Goal: Information Seeking & Learning: Learn about a topic

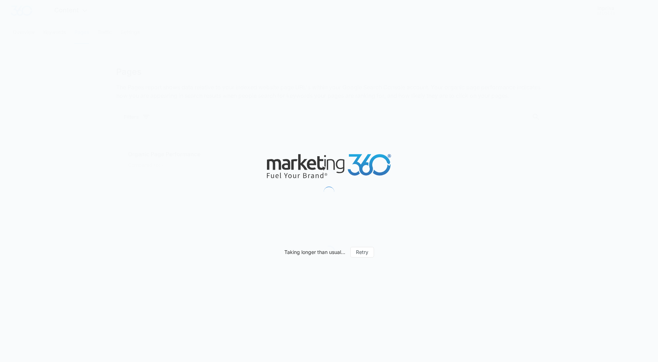
type input "[DATE]"
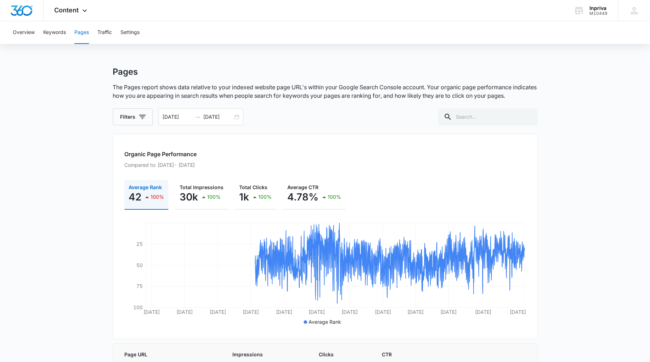
click at [197, 68] on div "Pages" at bounding box center [325, 72] width 425 height 11
click at [30, 31] on button "Overview" at bounding box center [24, 32] width 22 height 23
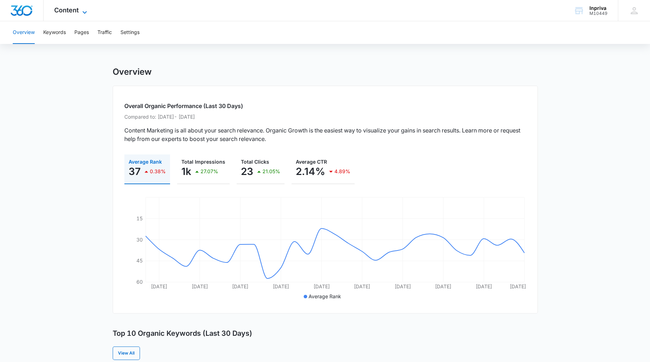
click at [85, 11] on icon at bounding box center [84, 12] width 9 height 9
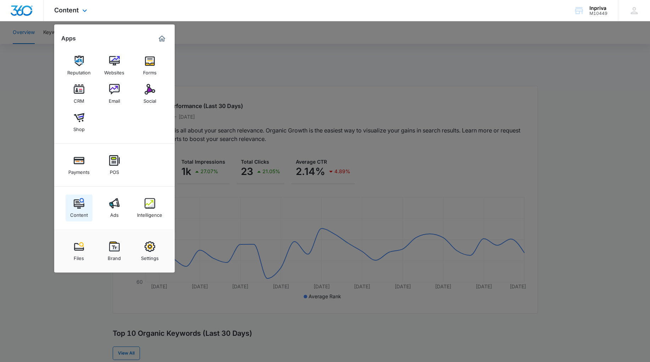
click at [78, 203] on img at bounding box center [79, 203] width 11 height 11
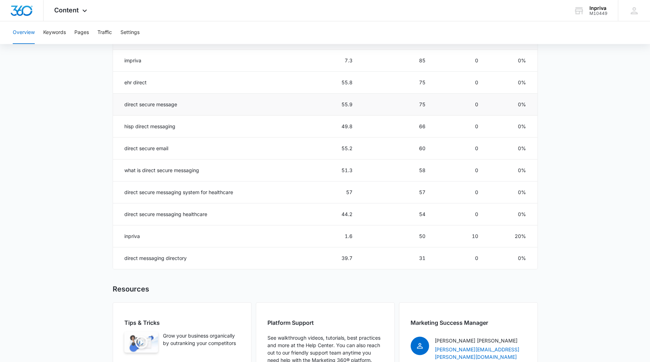
scroll to position [345, 0]
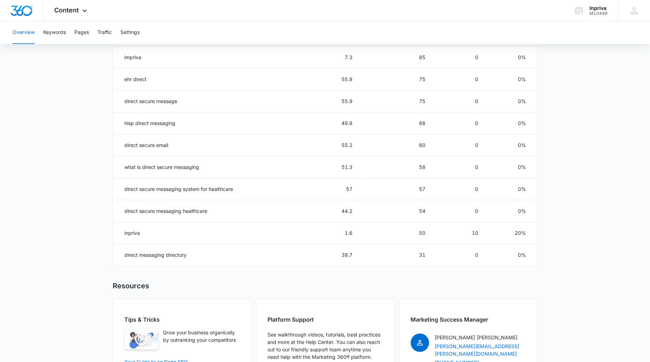
click at [25, 32] on button "Overview" at bounding box center [24, 32] width 22 height 23
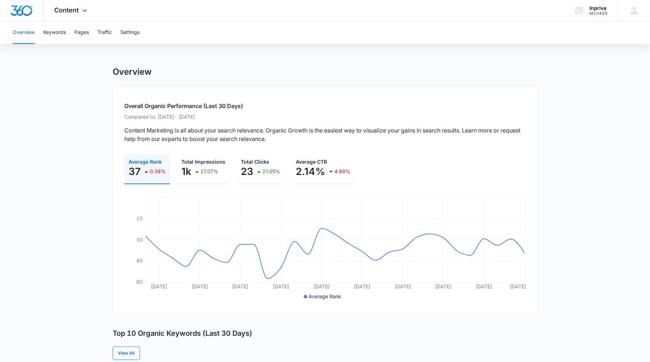
click at [23, 6] on img "Dashboard" at bounding box center [21, 10] width 23 height 11
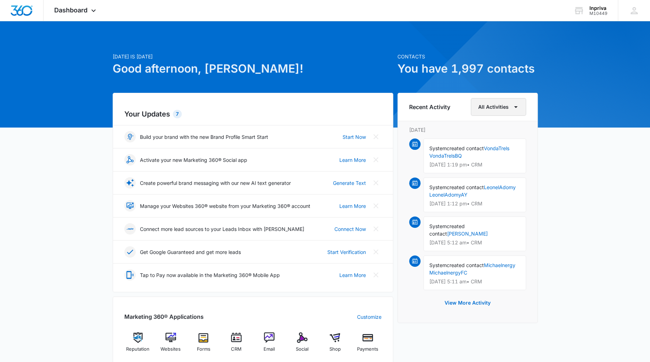
click at [512, 106] on icon "button" at bounding box center [516, 107] width 9 height 9
click at [494, 129] on div "All Activities" at bounding box center [494, 130] width 28 height 5
click at [494, 129] on p "Sunday, September 14th" at bounding box center [467, 129] width 117 height 7
click at [460, 303] on button "View More Activity" at bounding box center [468, 303] width 60 height 17
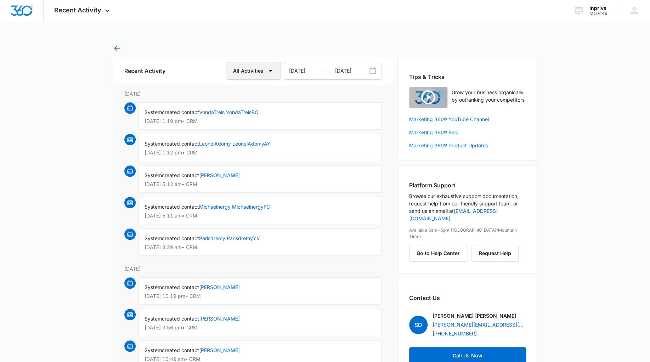
click at [272, 69] on icon "button" at bounding box center [271, 71] width 9 height 9
click at [246, 105] on div "Account" at bounding box center [249, 104] width 28 height 5
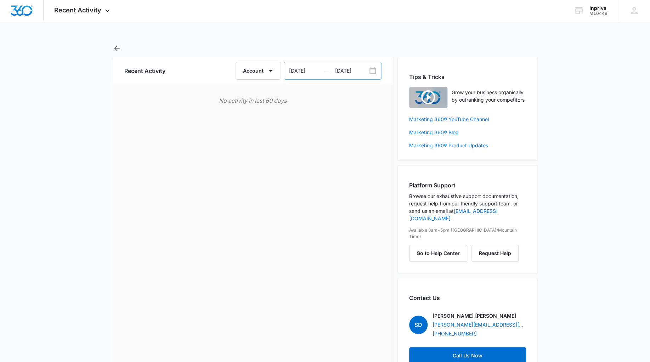
click at [375, 71] on icon "Date Range Input Group" at bounding box center [373, 71] width 9 height 9
click at [323, 69] on div "—" at bounding box center [325, 70] width 11 height 17
click at [305, 71] on input "07/16/2025" at bounding box center [309, 70] width 51 height 17
select select "2025"
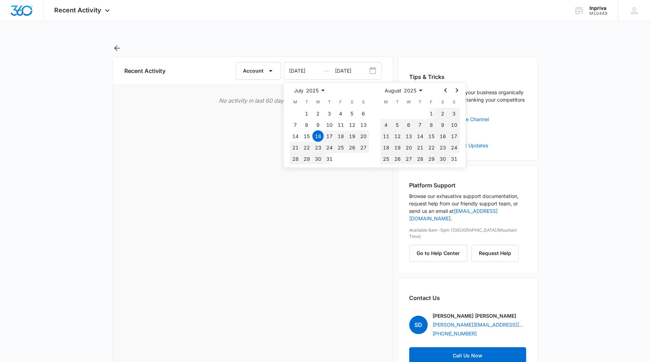
click at [306, 86] on select "1925 1926 1927 1928 1929 1930 1931 1932 1933 1934 1935 1936 1937 1938 1939 1940…" at bounding box center [316, 90] width 21 height 9
select select "2016"
click option "2016" at bounding box center [0, 0] width 0 height 0
select select "2016"
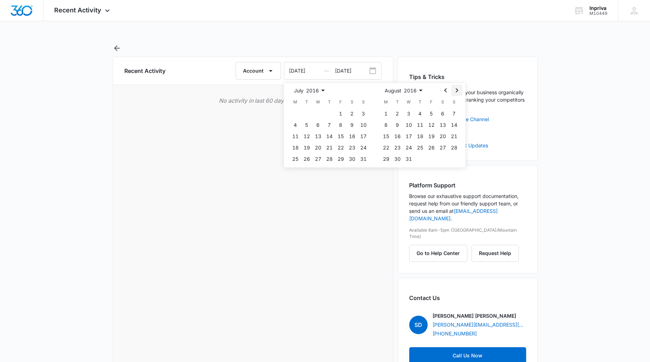
click at [459, 89] on icon "Go to the Next Month" at bounding box center [457, 90] width 9 height 9
click at [420, 112] on button "1" at bounding box center [420, 113] width 11 height 11
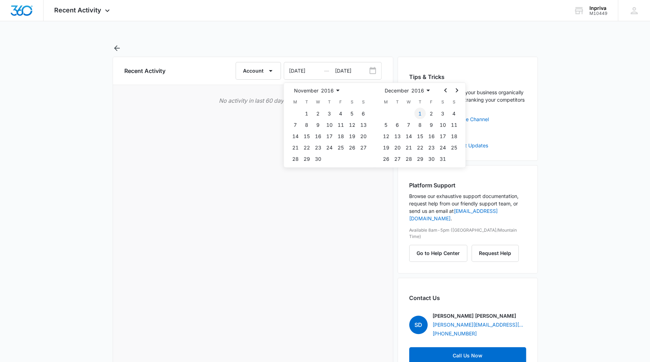
type input "12/01/2016"
select select "2017"
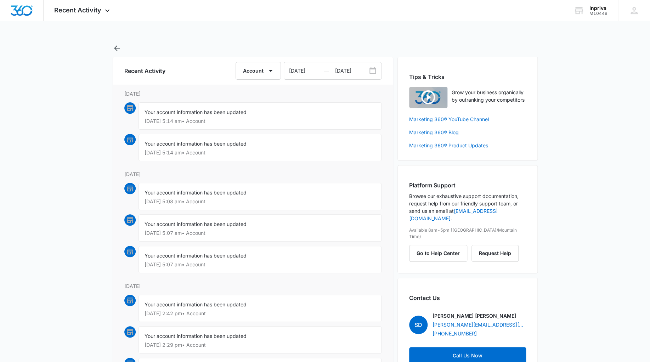
click at [251, 38] on div "Recent Activity Apps Reputation Websites Forms CRM Email Social Shop Payments P…" at bounding box center [325, 262] width 650 height 524
click at [272, 71] on icon "button" at bounding box center [271, 71] width 9 height 9
click at [257, 115] on div "Billing" at bounding box center [259, 115] width 28 height 5
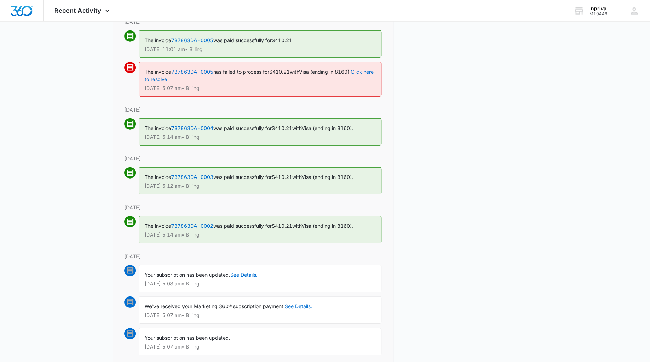
scroll to position [2173, 0]
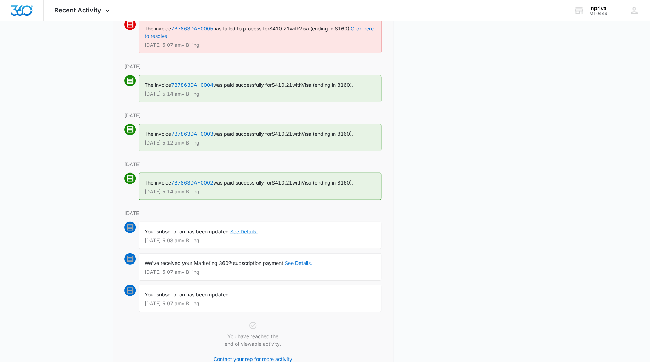
click at [245, 231] on link "See Details." at bounding box center [243, 232] width 27 height 6
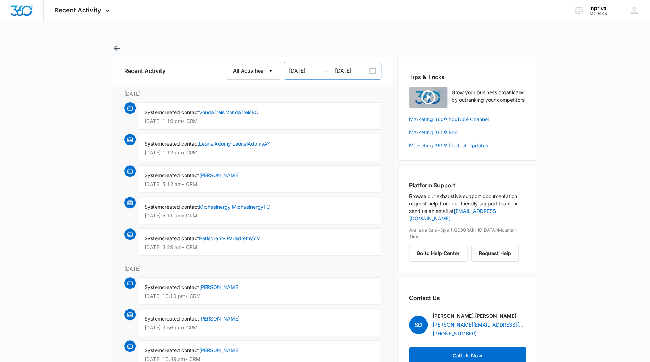
select select "2025"
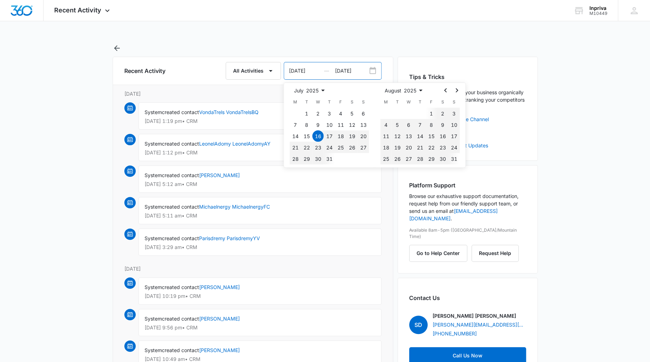
click at [317, 70] on input "[DATE]" at bounding box center [309, 70] width 51 height 17
type input "07/16/2016"
select select "2016"
type input "07/16/2016"
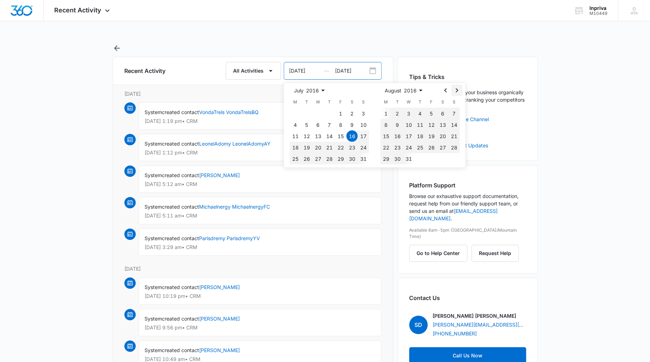
click at [458, 90] on icon "Go to the Next Month" at bounding box center [457, 90] width 2 height 4
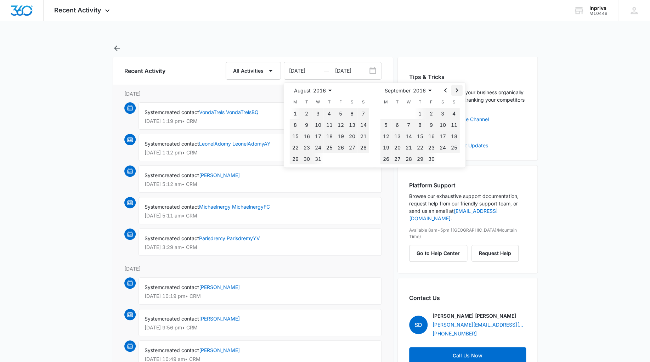
click at [458, 90] on icon "Go to the Next Month" at bounding box center [457, 90] width 2 height 4
click at [418, 114] on button "1" at bounding box center [420, 113] width 11 height 11
type input "12/01/2016"
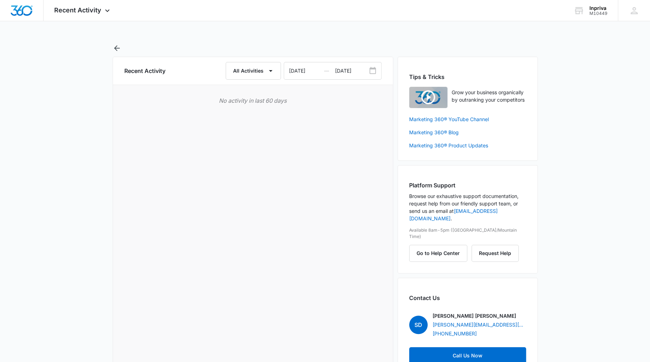
click at [259, 40] on div "Recent Activity Apps Reputation Websites Forms CRM Email Social Shop Payments P…" at bounding box center [325, 194] width 650 height 389
click at [359, 71] on input "12/01/2016" at bounding box center [358, 70] width 46 height 17
select select "2016"
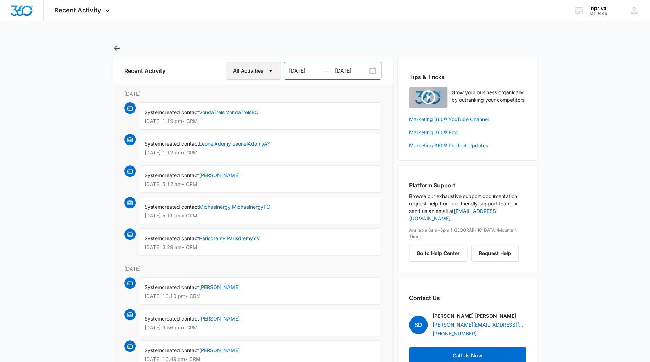
type input "12/01/2025"
click at [269, 68] on icon "button" at bounding box center [271, 71] width 9 height 9
click at [244, 117] on div "Billing" at bounding box center [249, 115] width 28 height 5
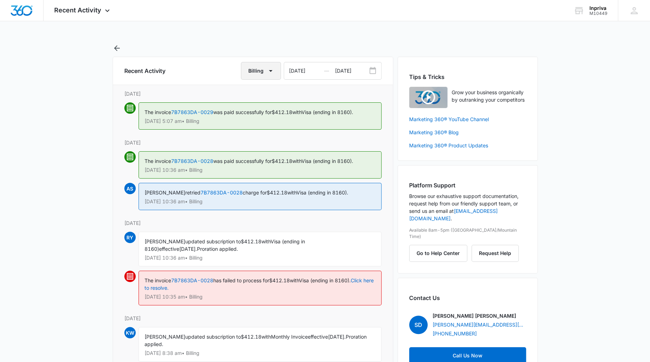
click at [272, 70] on icon "button" at bounding box center [271, 71] width 9 height 9
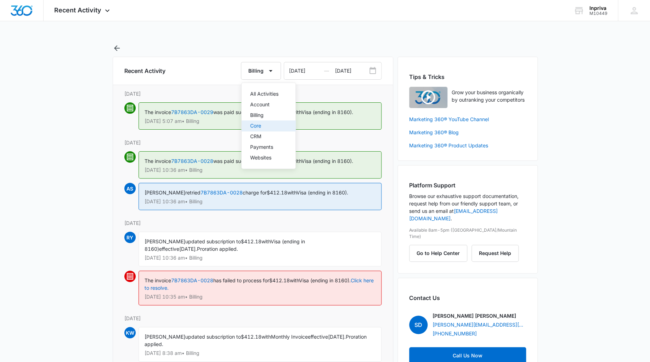
click at [257, 124] on div "Core" at bounding box center [264, 125] width 28 height 5
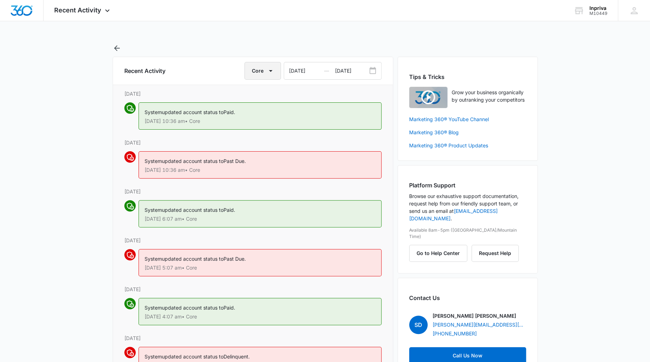
click at [270, 69] on icon "button" at bounding box center [271, 71] width 9 height 9
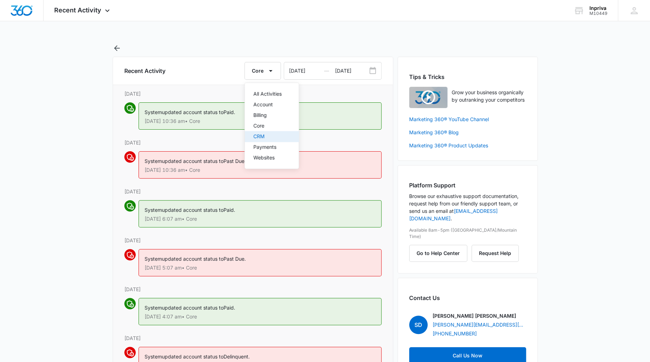
click at [262, 134] on div "CRM" at bounding box center [267, 136] width 28 height 5
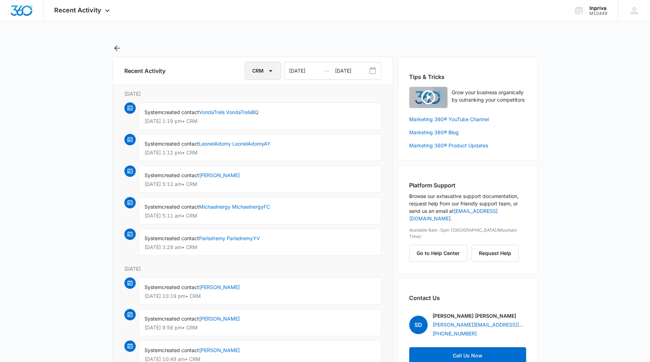
click at [270, 70] on icon "button" at bounding box center [271, 71] width 4 height 2
click at [259, 148] on div "Payments" at bounding box center [267, 147] width 28 height 5
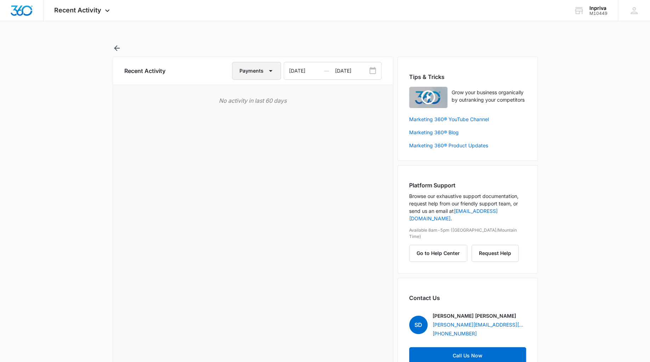
click at [272, 71] on icon "button" at bounding box center [271, 71] width 9 height 9
click at [251, 156] on div "Websites" at bounding box center [255, 157] width 28 height 5
click at [270, 72] on icon "button" at bounding box center [271, 71] width 9 height 9
click at [253, 104] on div "Account" at bounding box center [257, 104] width 28 height 5
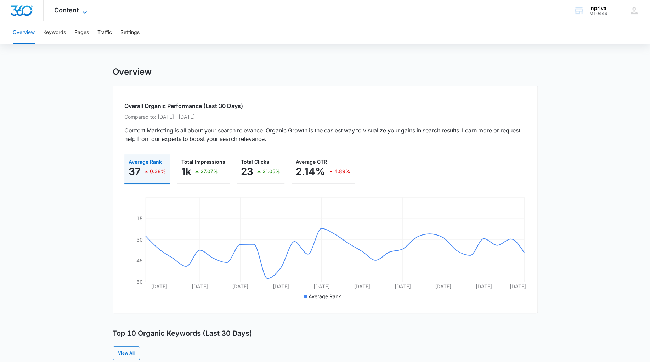
click at [84, 11] on icon at bounding box center [84, 12] width 9 height 9
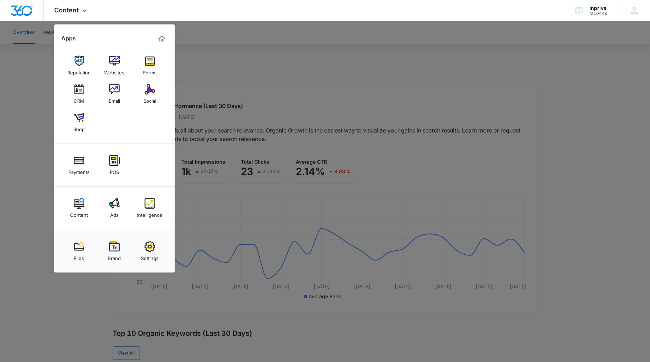
click at [30, 9] on img "Dashboard" at bounding box center [21, 10] width 23 height 11
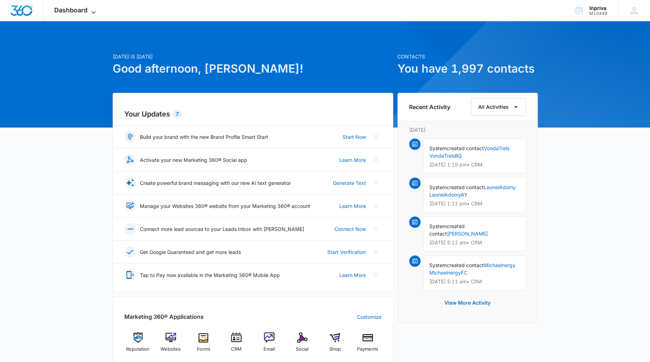
click at [93, 11] on icon at bounding box center [93, 12] width 9 height 9
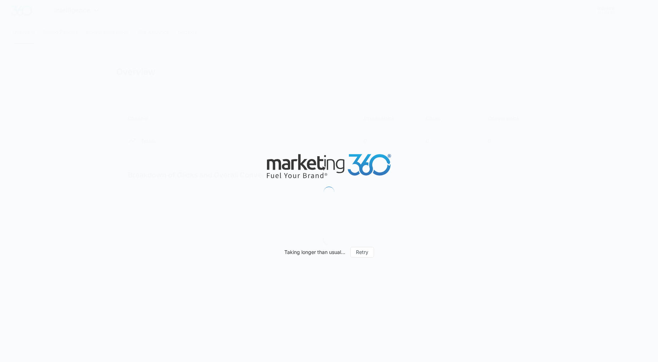
type input "01/01/2019"
type input "09/10/2025"
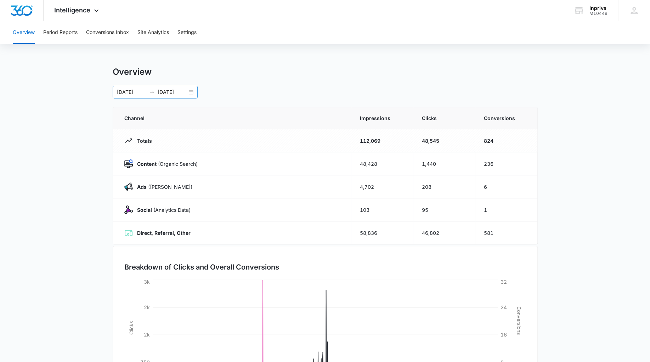
click at [131, 90] on input "01/01/2019" at bounding box center [131, 92] width 29 height 8
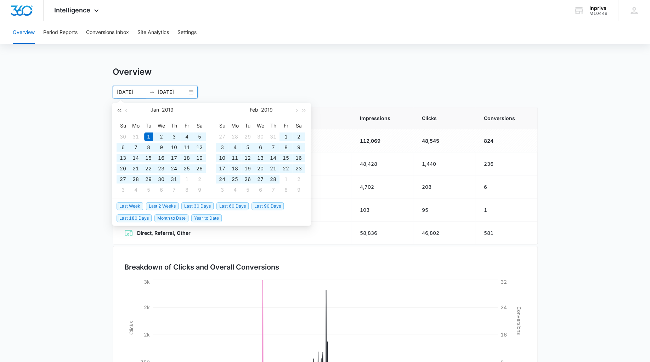
click at [120, 110] on span "button" at bounding box center [119, 110] width 4 height 4
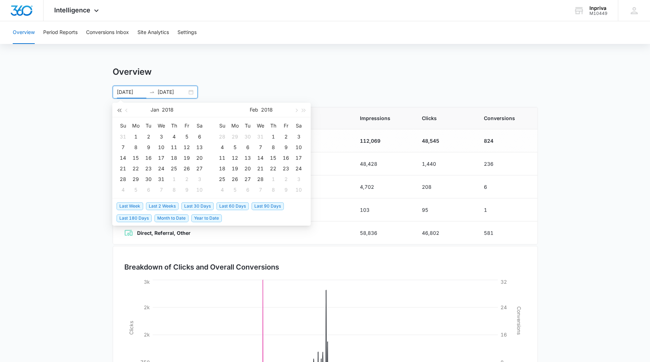
click at [119, 110] on span "button" at bounding box center [119, 110] width 4 height 4
click at [303, 111] on span "button" at bounding box center [304, 110] width 4 height 4
click at [128, 110] on span "button" at bounding box center [127, 110] width 4 height 4
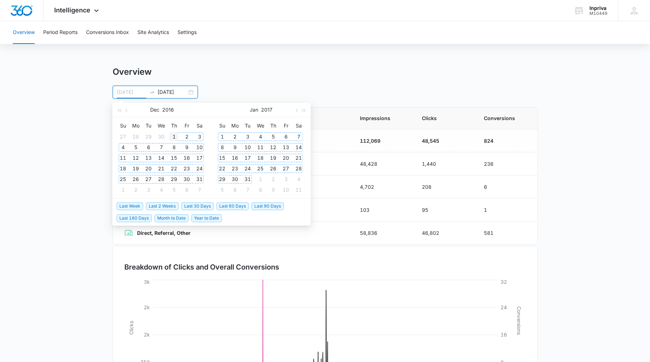
type input "12/01/2016"
click at [172, 136] on div "1" at bounding box center [174, 137] width 9 height 9
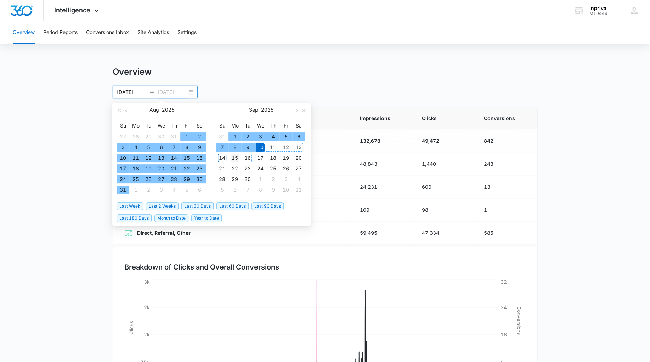
type input "09/15/2025"
click at [235, 158] on div "15" at bounding box center [235, 158] width 9 height 9
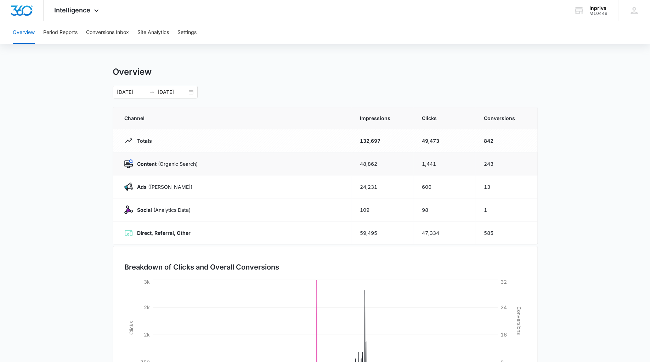
click at [128, 163] on img at bounding box center [128, 163] width 9 height 9
click at [169, 189] on p "Ads (Ad Campaigns)" at bounding box center [163, 186] width 60 height 7
drag, startPoint x: 162, startPoint y: 213, endPoint x: 206, endPoint y: 219, distance: 44.4
click at [163, 213] on p "Social (Analytics Data)" at bounding box center [162, 209] width 58 height 7
click at [460, 211] on td "98" at bounding box center [445, 209] width 62 height 23
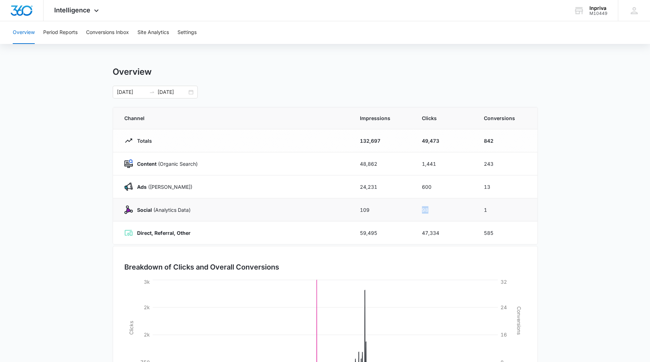
click at [460, 211] on td "98" at bounding box center [445, 209] width 62 height 23
click at [128, 210] on img at bounding box center [128, 210] width 9 height 9
click at [128, 209] on img at bounding box center [128, 210] width 9 height 9
click at [130, 231] on icon at bounding box center [128, 233] width 9 height 9
click at [130, 231] on icon at bounding box center [129, 233] width 8 height 6
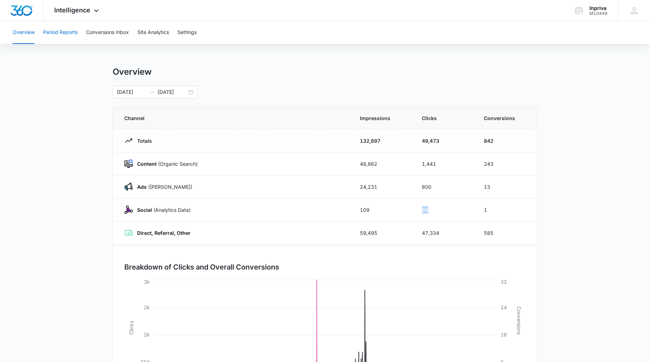
click at [71, 35] on button "Period Reports" at bounding box center [60, 32] width 34 height 23
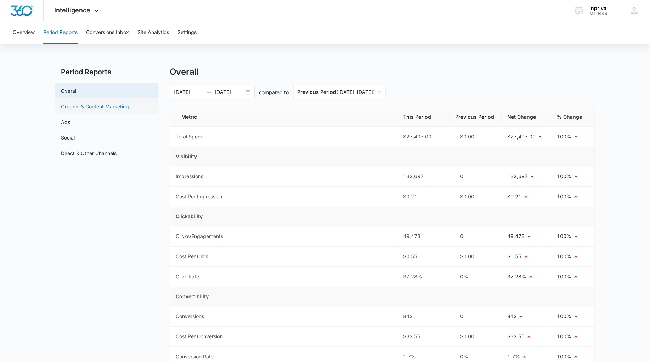
click at [90, 105] on link "Organic & Content Marketing" at bounding box center [95, 106] width 68 height 7
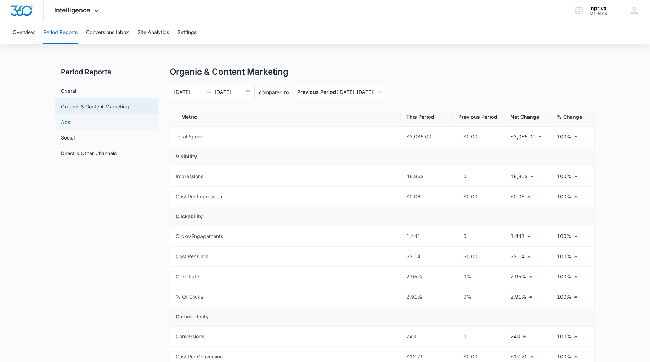
click at [69, 121] on link "Ads" at bounding box center [65, 121] width 9 height 7
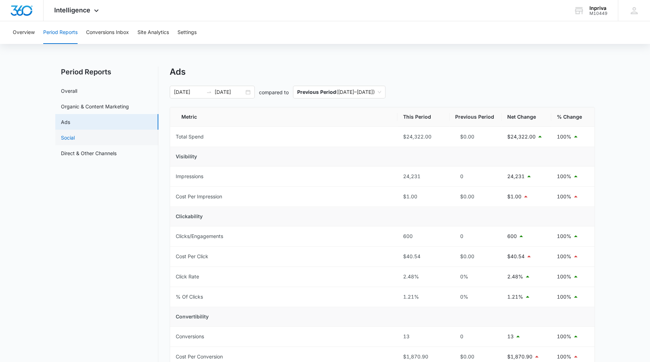
click at [65, 137] on link "Social" at bounding box center [68, 137] width 14 height 7
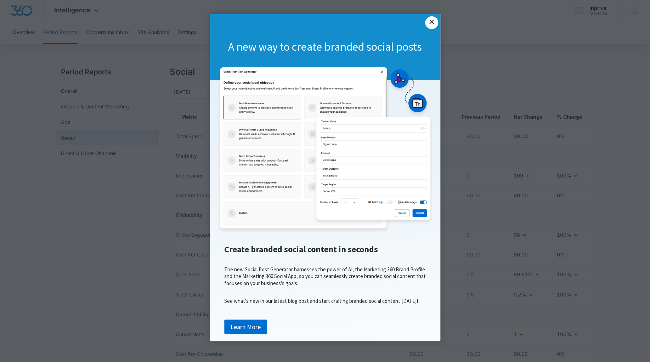
click at [425, 23] on link "×" at bounding box center [431, 22] width 13 height 13
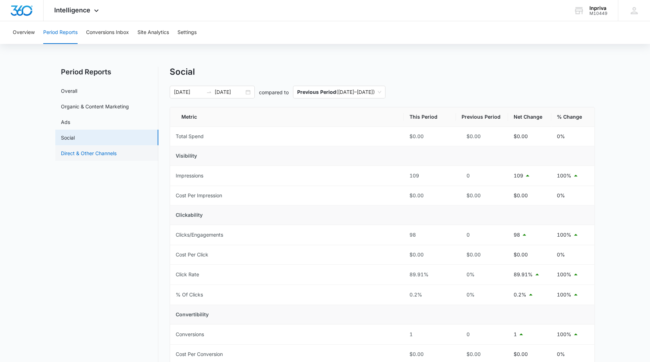
click at [88, 153] on link "Direct & Other Channels" at bounding box center [89, 153] width 56 height 7
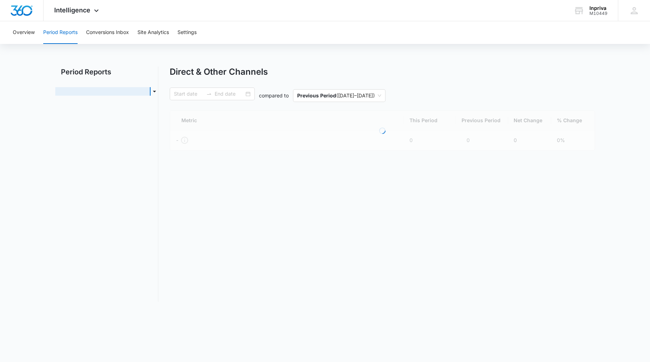
type input "12/01/2016"
type input "09/15/2025"
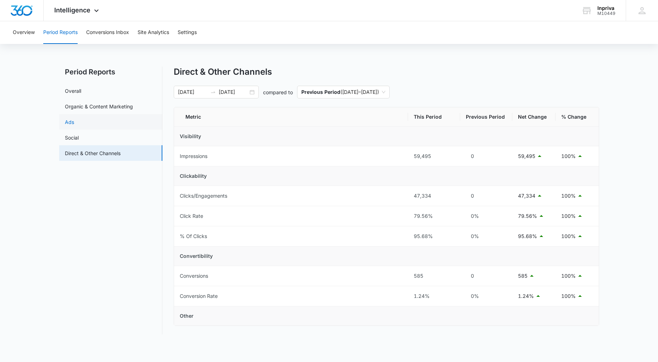
click at [74, 122] on link "Ads" at bounding box center [69, 121] width 9 height 7
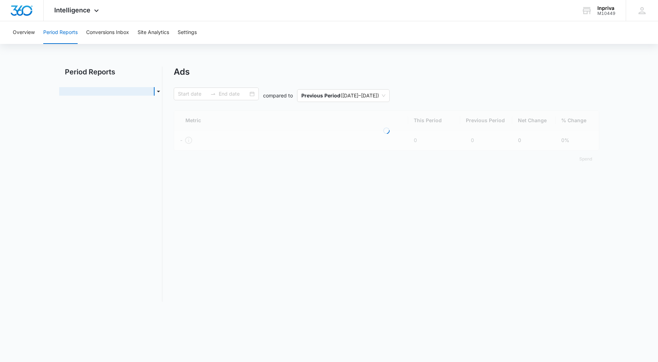
type input "12/01/2016"
type input "09/15/2025"
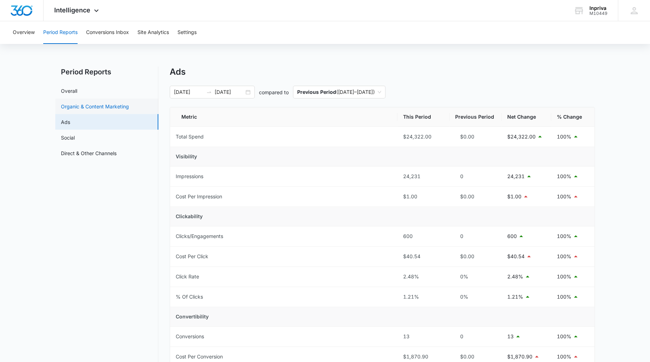
click at [80, 104] on link "Organic & Content Marketing" at bounding box center [95, 106] width 68 height 7
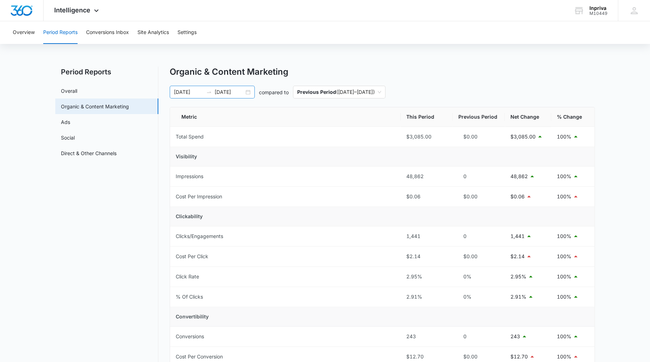
click at [239, 94] on input "09/15/2025" at bounding box center [229, 92] width 29 height 8
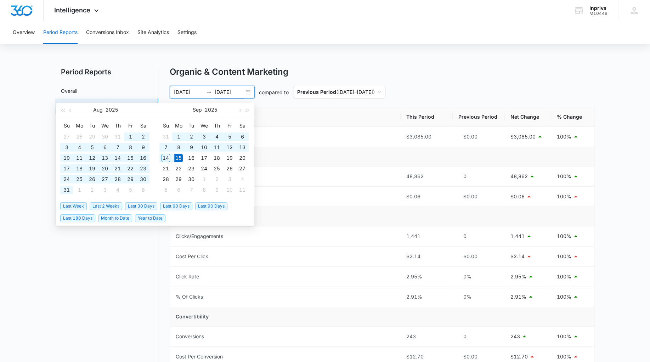
click at [219, 109] on div "Sep 2025" at bounding box center [205, 110] width 62 height 14
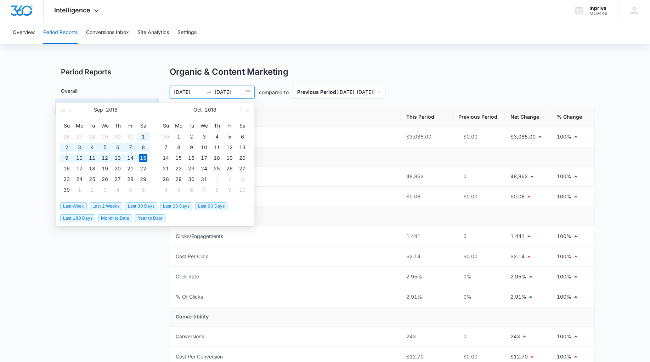
type input "09/15/2018"
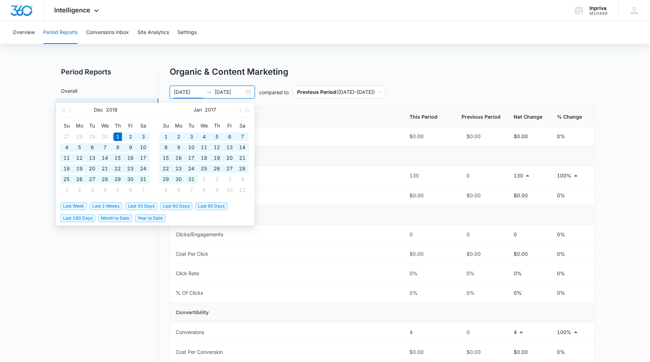
click at [106, 281] on nav "Period Reports Overall Organic & Content Marketing Ads Social Direct & Other Ch…" at bounding box center [106, 305] width 103 height 477
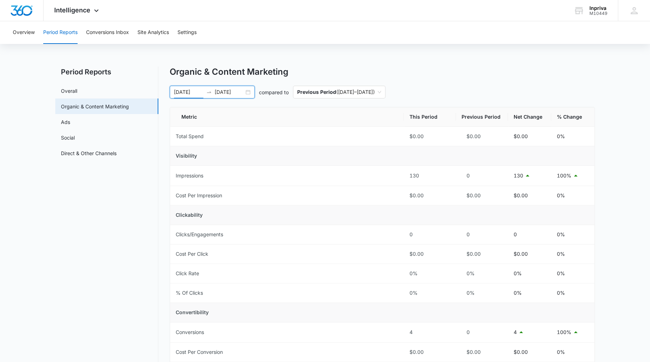
click at [191, 91] on input "12/01/2016" at bounding box center [188, 92] width 29 height 8
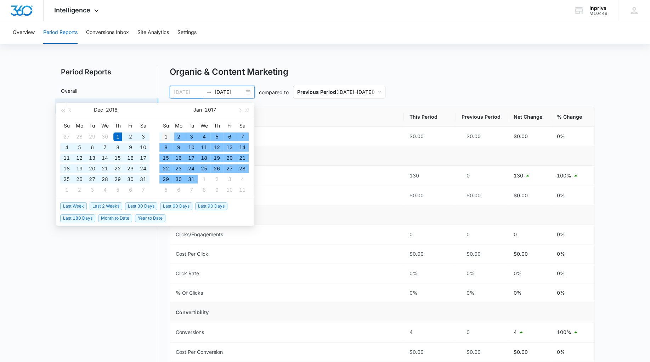
type input "01/01/2017"
click at [166, 135] on div "1" at bounding box center [166, 137] width 9 height 9
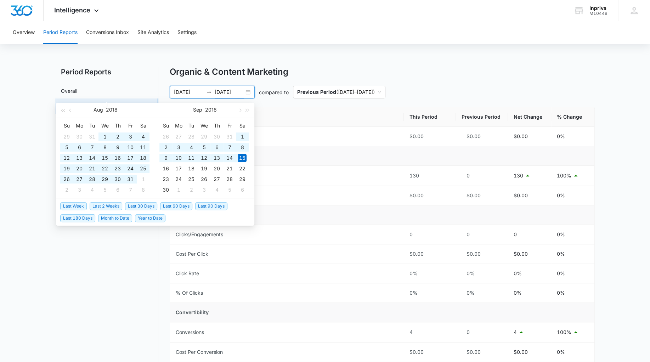
click at [236, 91] on input "09/15/2018" at bounding box center [229, 92] width 29 height 8
click at [250, 95] on div "01/01/2017 09/15/2018" at bounding box center [212, 92] width 85 height 13
click at [241, 110] on span "button" at bounding box center [240, 110] width 4 height 4
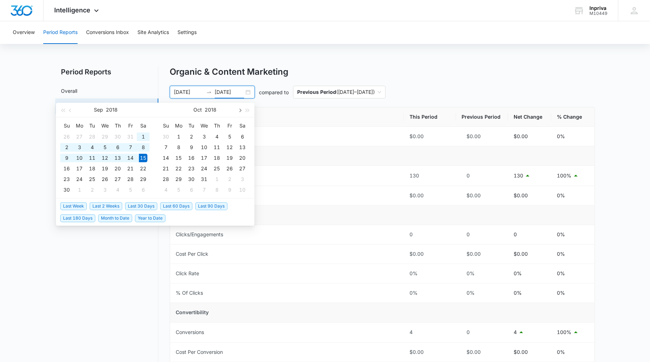
click at [241, 110] on span "button" at bounding box center [240, 110] width 4 height 4
click at [192, 136] on div "1" at bounding box center [191, 137] width 9 height 9
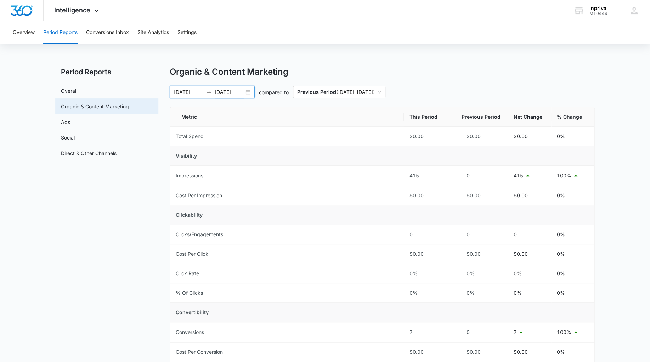
click at [250, 93] on div "01/01/2017 01/01/2019" at bounding box center [212, 92] width 85 height 13
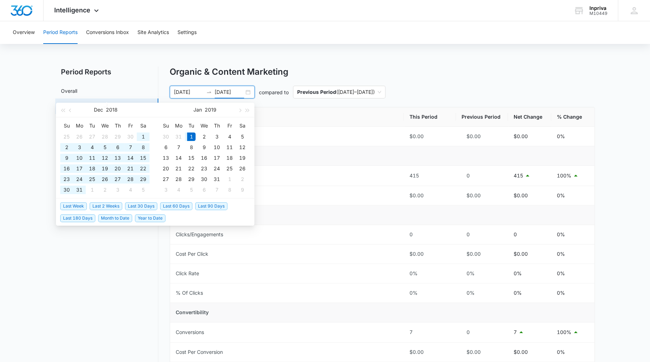
click at [236, 93] on input "01/01/2019" at bounding box center [229, 92] width 29 height 8
click at [239, 92] on input "01/01/2019" at bounding box center [229, 92] width 29 height 8
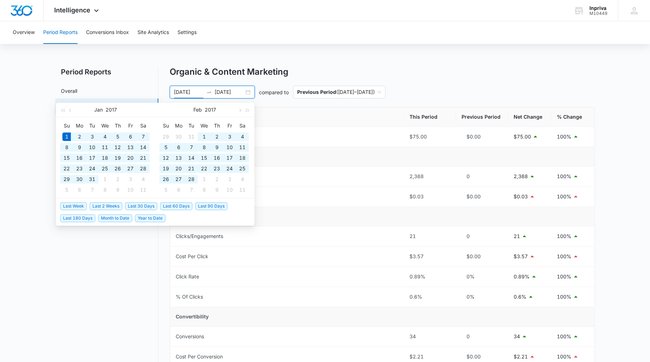
click at [242, 93] on input "01/01/2021" at bounding box center [229, 92] width 29 height 8
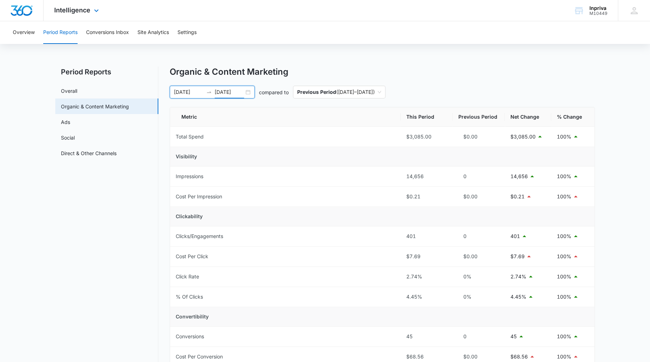
type input "01/01/2022"
click at [70, 123] on link "Ads" at bounding box center [65, 121] width 9 height 7
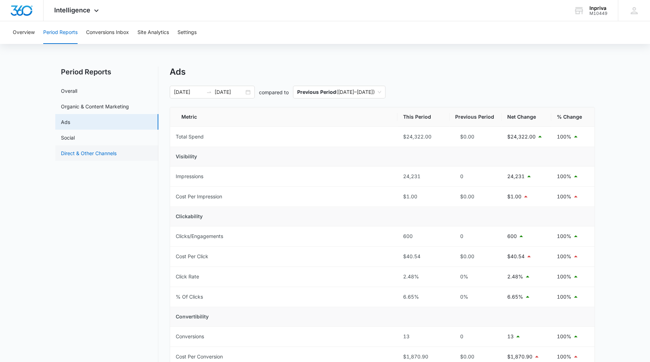
click at [84, 152] on link "Direct & Other Channels" at bounding box center [89, 153] width 56 height 7
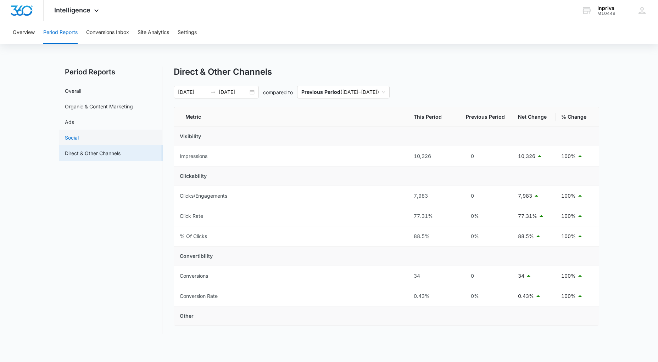
click at [79, 137] on link "Social" at bounding box center [72, 137] width 14 height 7
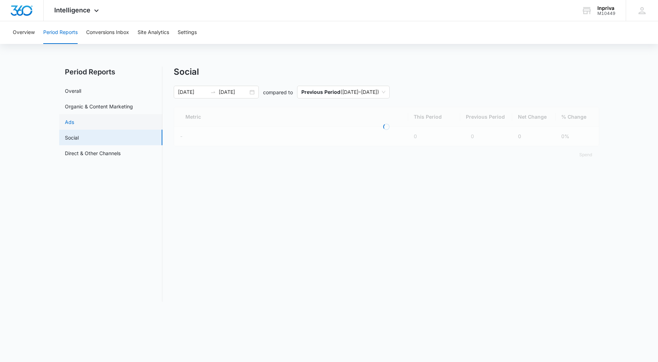
click at [74, 123] on link "Ads" at bounding box center [69, 121] width 9 height 7
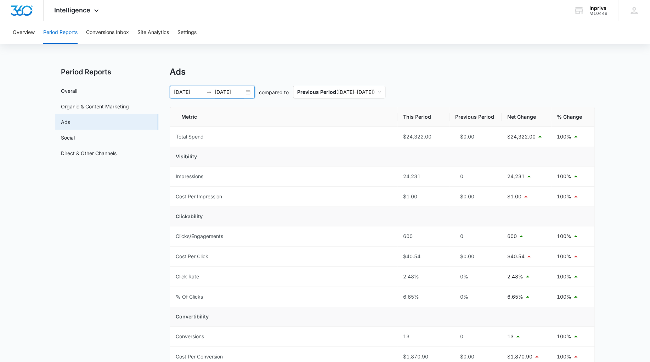
click at [242, 91] on input "01/01/2022" at bounding box center [229, 92] width 29 height 8
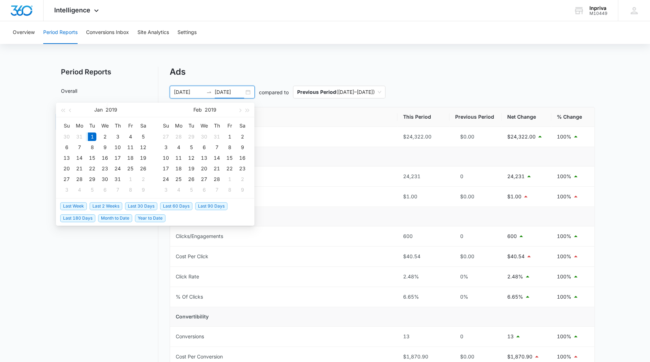
type input "01/01/2019"
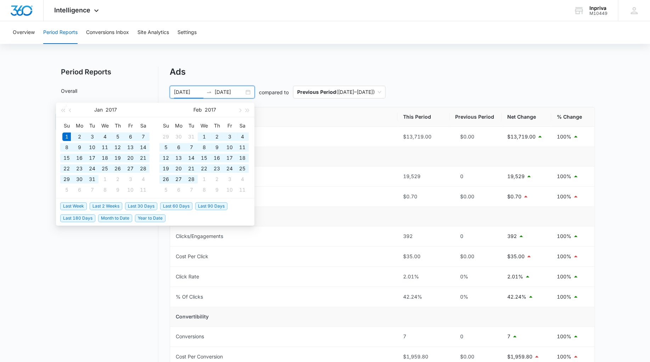
click at [123, 267] on nav "Period Reports Overall Organic & Content Marketing Ads Social Direct & Other Ch…" at bounding box center [106, 290] width 103 height 446
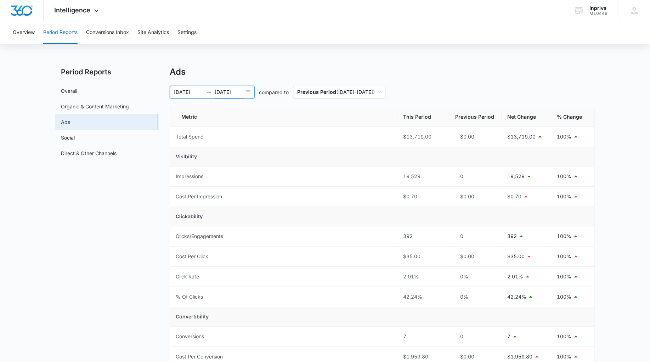
click at [241, 90] on input "01/01/2019" at bounding box center [229, 92] width 29 height 8
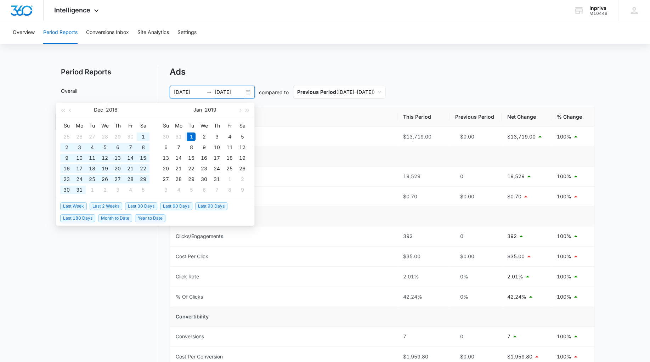
click at [199, 92] on input "01/01/2017" at bounding box center [188, 92] width 29 height 8
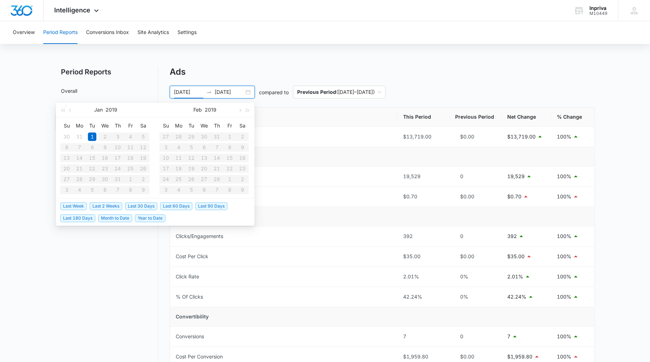
type input "01/01/2019"
click at [240, 90] on input "01/01/2019" at bounding box center [229, 92] width 29 height 8
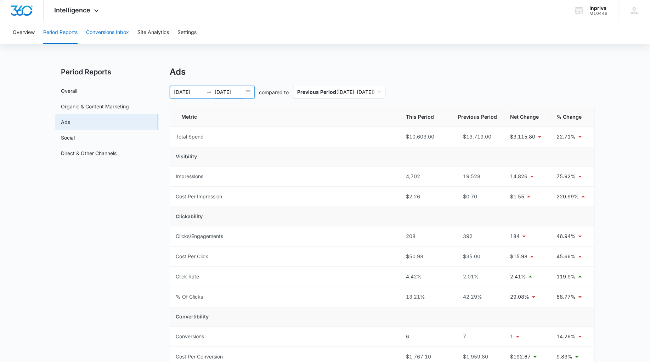
type input "01/01/2020"
click at [115, 33] on button "Conversions Inbox" at bounding box center [107, 32] width 43 height 23
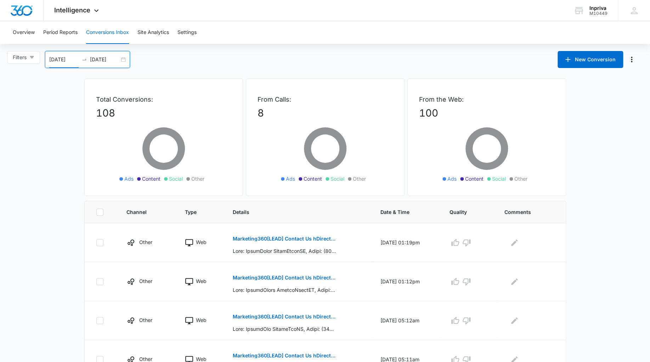
click at [78, 57] on input "08/15/2025" at bounding box center [63, 60] width 29 height 8
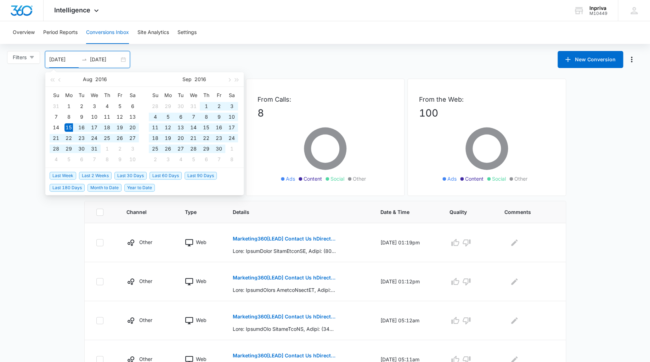
type input "08/15/2016"
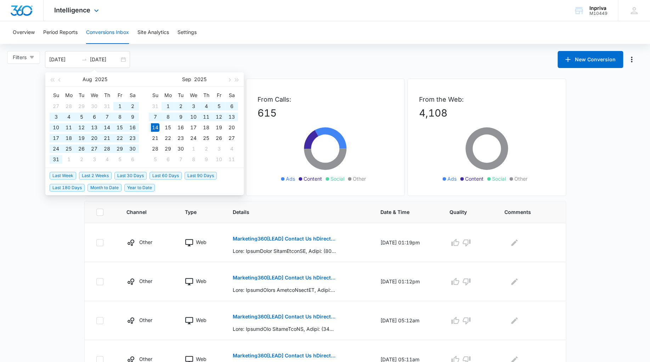
click at [303, 11] on div "Intelligence Apps Reputation Websites Forms CRM Email Social Shop Payments POS …" at bounding box center [325, 10] width 650 height 21
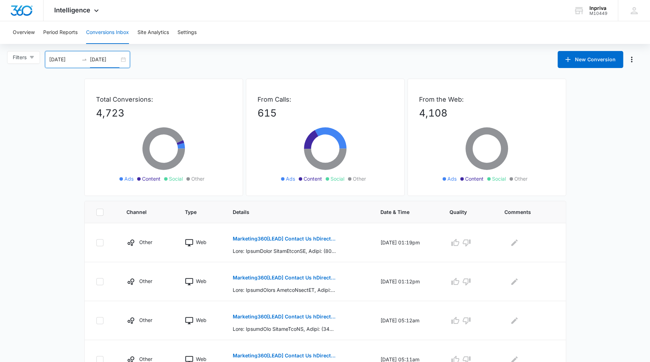
click at [116, 59] on input "09/14/2025" at bounding box center [104, 60] width 29 height 8
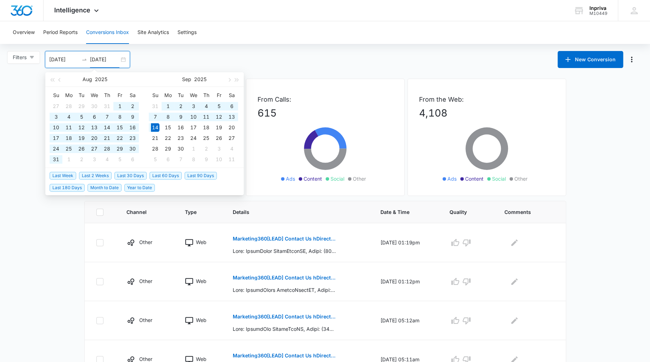
click at [118, 60] on input "09/14/2025" at bounding box center [104, 60] width 29 height 8
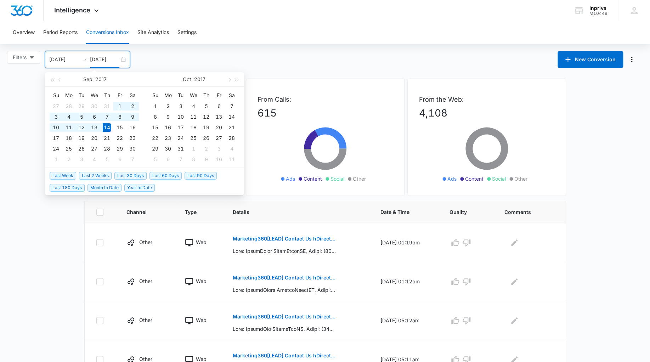
type input "09/14/2017"
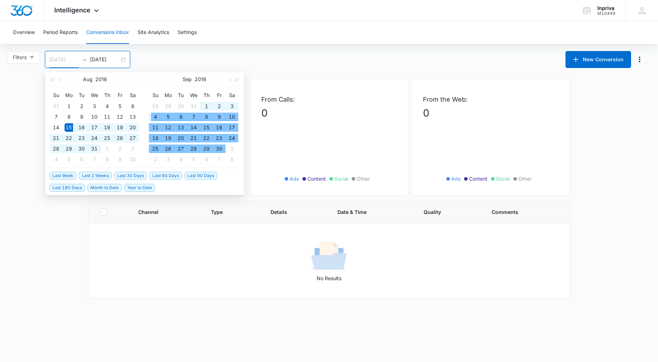
type input "08/15/2016"
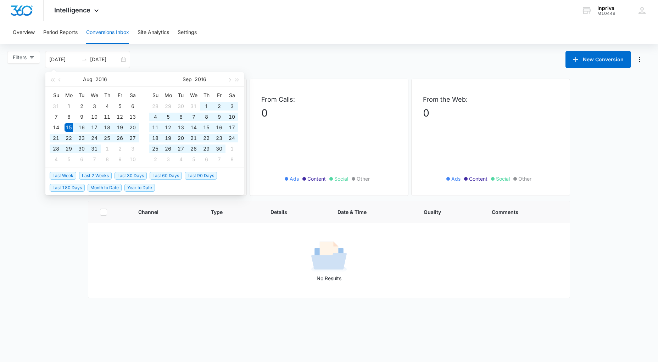
click at [42, 245] on main "Filters 08/15/2016 09/14/2017 New Conversion Aug 2016 Su Mo Tu We Th Fr Sa 31 1…" at bounding box center [329, 174] width 658 height 247
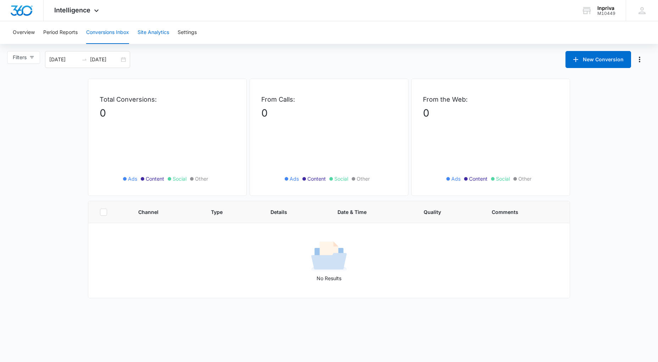
click at [166, 33] on button "Site Analytics" at bounding box center [154, 32] width 32 height 23
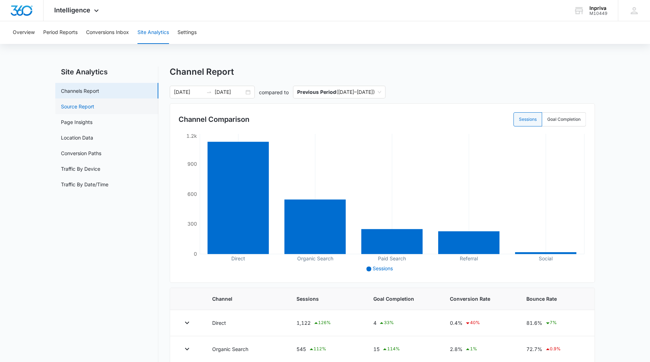
click at [88, 108] on link "Source Report" at bounding box center [77, 106] width 33 height 7
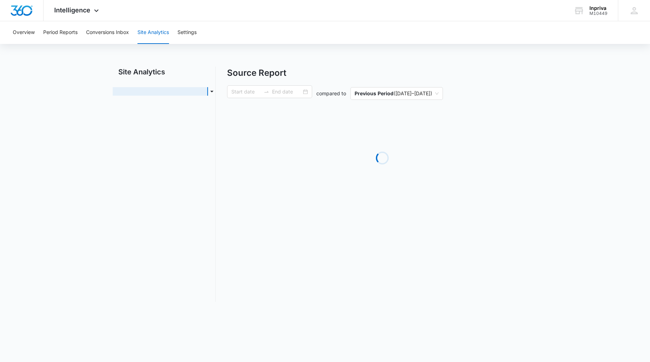
type input "01/01/2019"
type input "01/01/2020"
click at [88, 108] on main "Site Analytics Channels Report Page Insights Location Data Conversion Paths Tra…" at bounding box center [329, 189] width 658 height 244
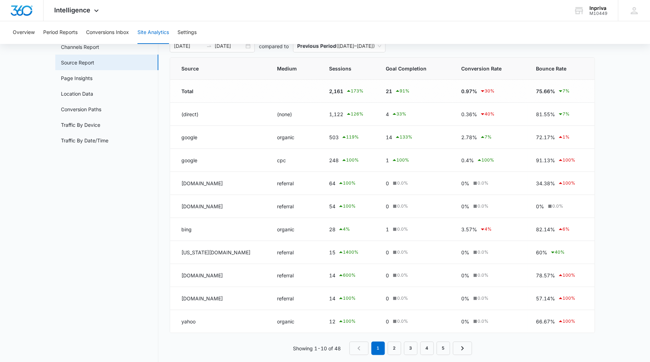
scroll to position [54, 0]
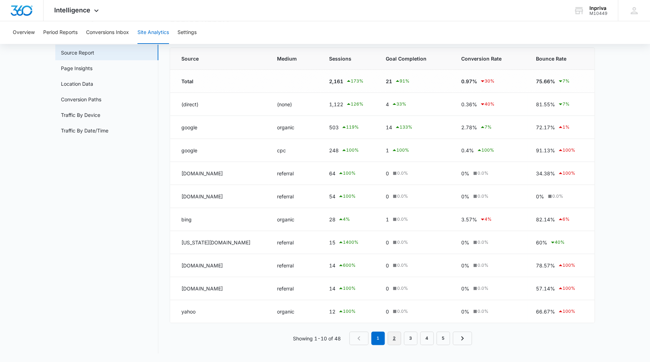
click at [397, 338] on link "2" at bounding box center [394, 338] width 13 height 13
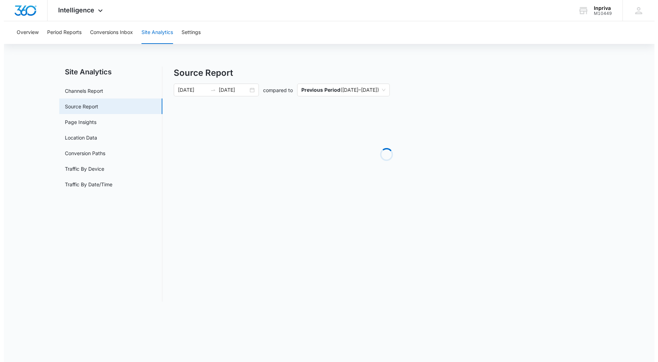
scroll to position [0, 0]
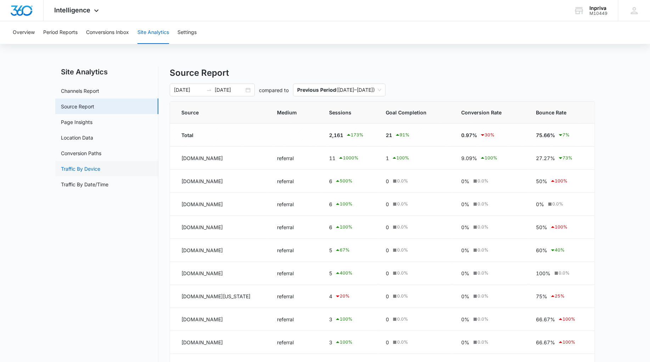
click at [81, 169] on link "Traffic By Device" at bounding box center [80, 168] width 39 height 7
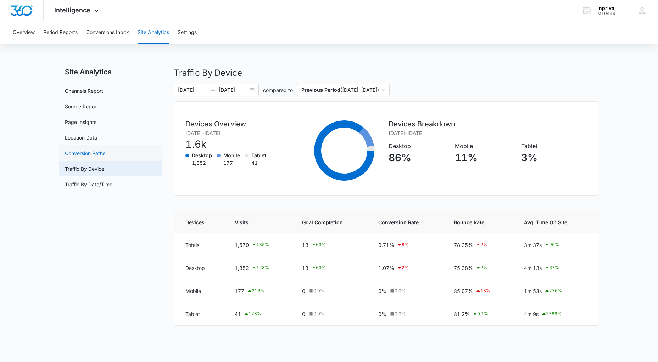
click at [84, 154] on link "Conversion Paths" at bounding box center [85, 153] width 40 height 7
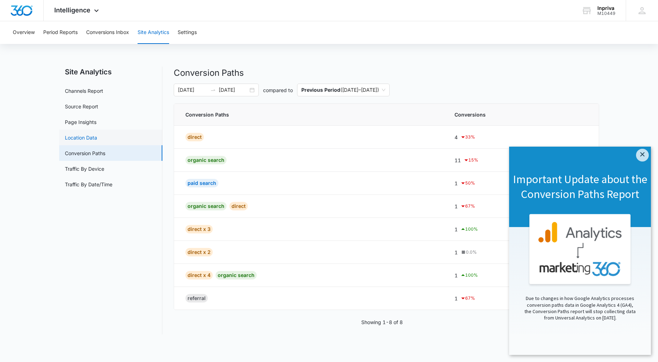
click at [80, 139] on link "Location Data" at bounding box center [81, 137] width 32 height 7
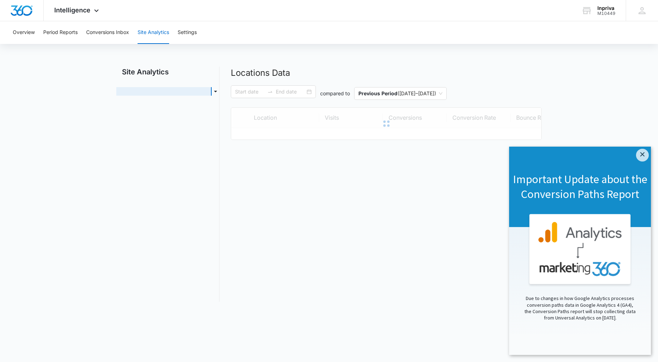
type input "01/01/2019"
type input "01/01/2020"
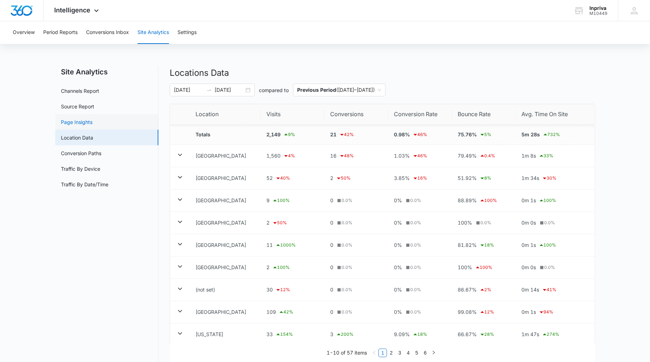
click at [77, 121] on link "Page Insights" at bounding box center [77, 121] width 32 height 7
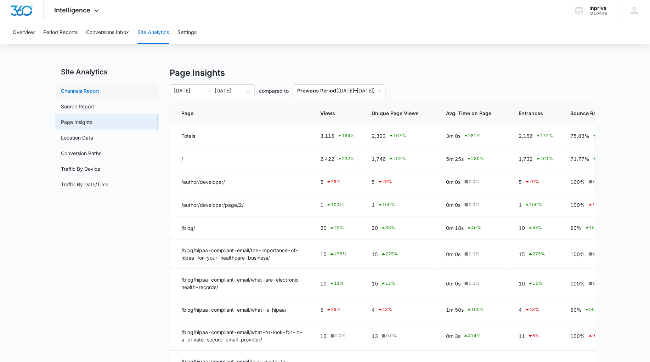
click at [78, 91] on link "Channels Report" at bounding box center [80, 90] width 38 height 7
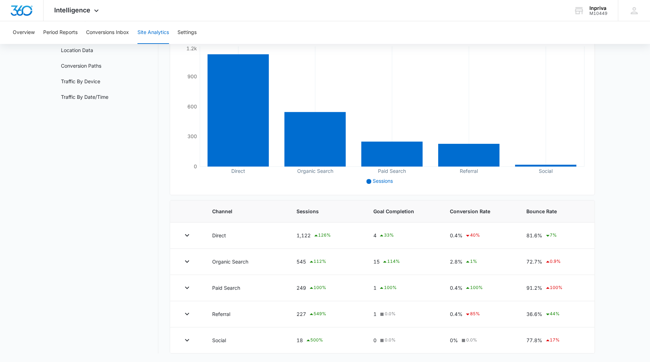
scroll to position [89, 0]
click at [186, 286] on icon "button" at bounding box center [187, 288] width 9 height 9
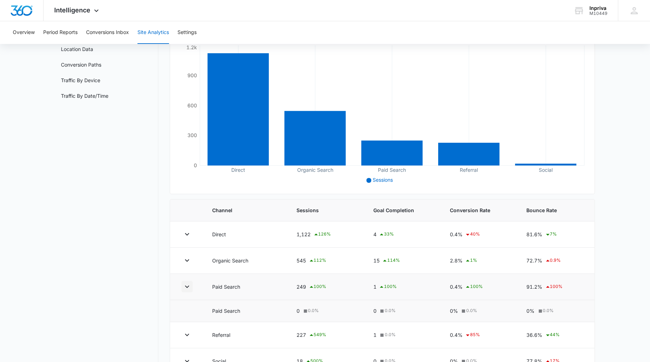
click at [186, 286] on icon "button" at bounding box center [187, 286] width 9 height 9
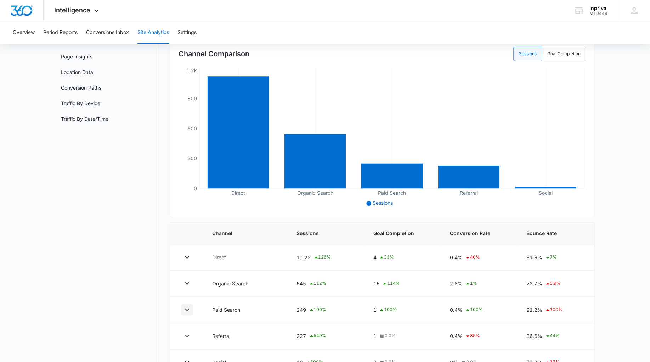
scroll to position [0, 0]
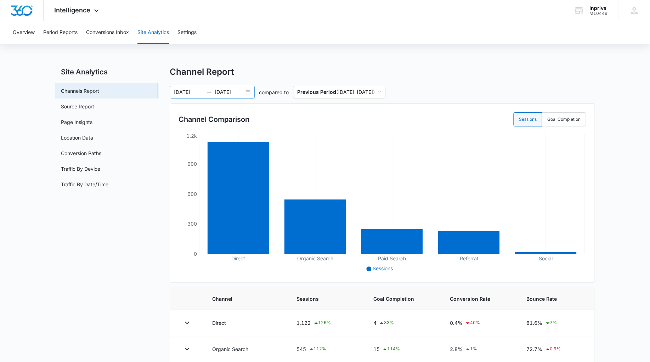
click at [200, 91] on input "01/01/2019" at bounding box center [188, 92] width 29 height 8
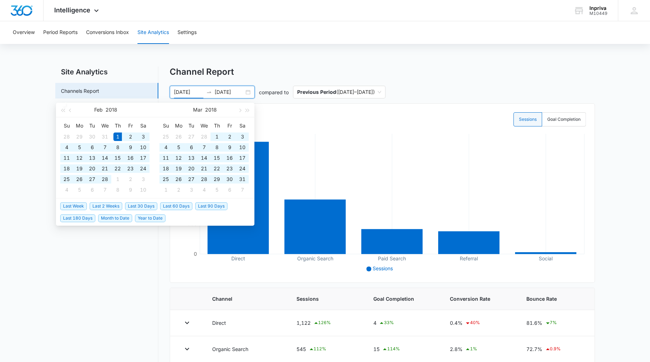
type input "02/01/2018"
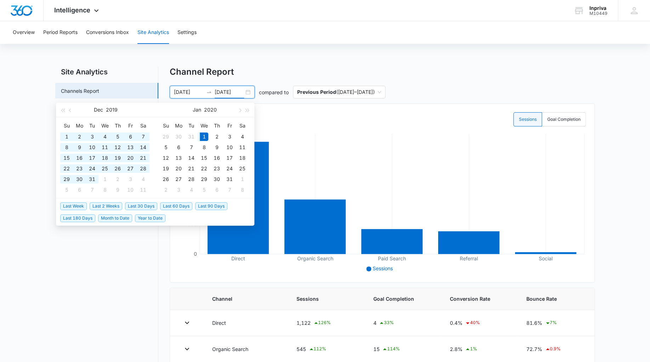
click at [241, 91] on input "01/01/2020" at bounding box center [229, 92] width 29 height 8
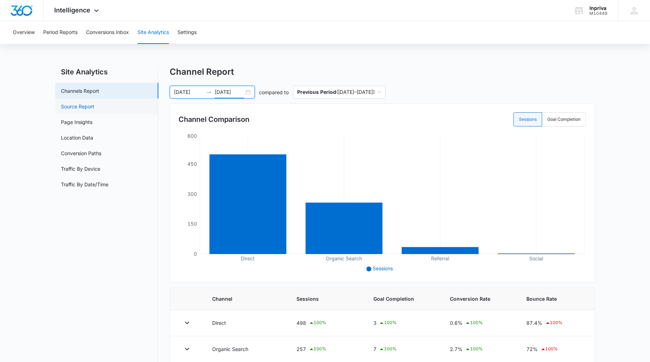
type input "01/01/2019"
click at [81, 106] on link "Source Report" at bounding box center [77, 106] width 33 height 7
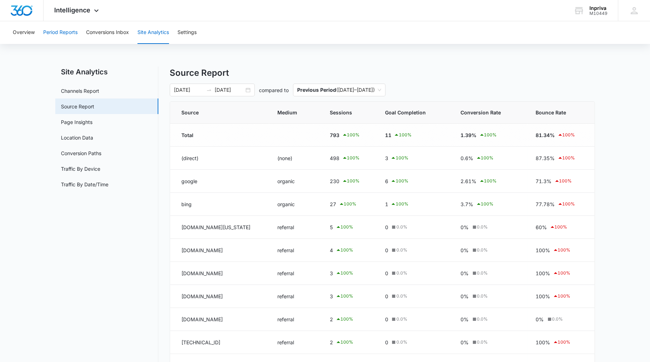
click at [70, 31] on button "Period Reports" at bounding box center [60, 32] width 34 height 23
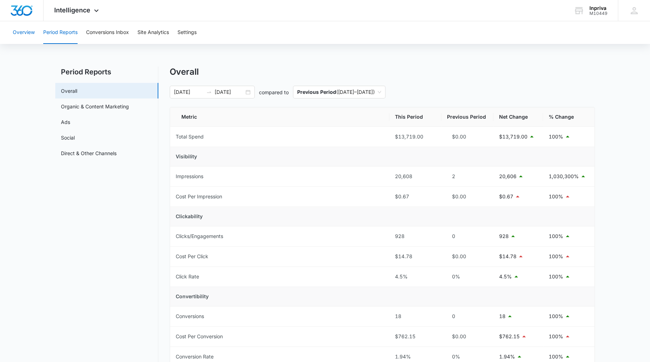
click at [19, 29] on button "Overview" at bounding box center [24, 32] width 22 height 23
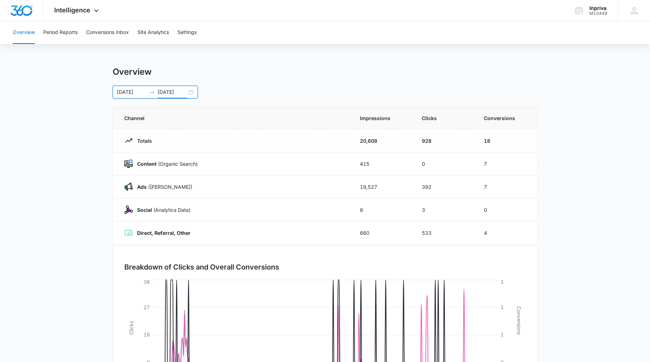
click at [185, 90] on input "01/01/2019" at bounding box center [172, 92] width 29 height 8
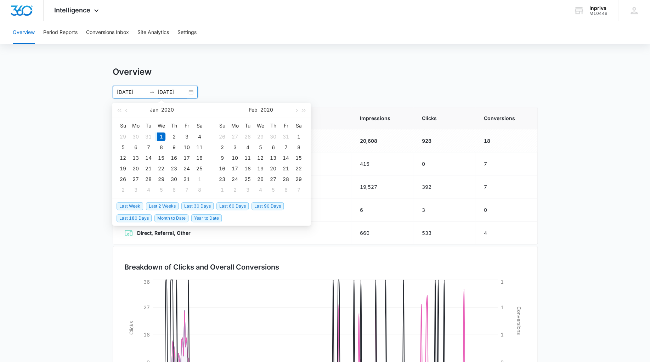
type input "01/01/2020"
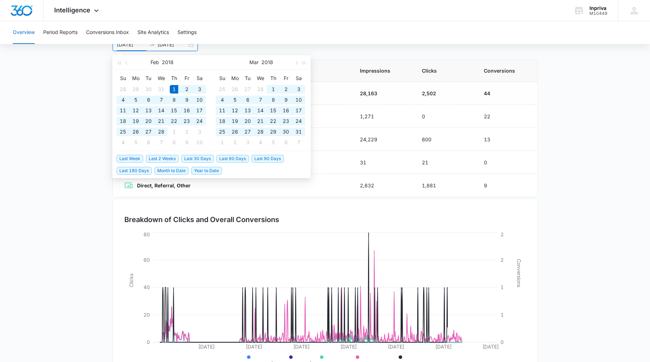
scroll to position [77, 0]
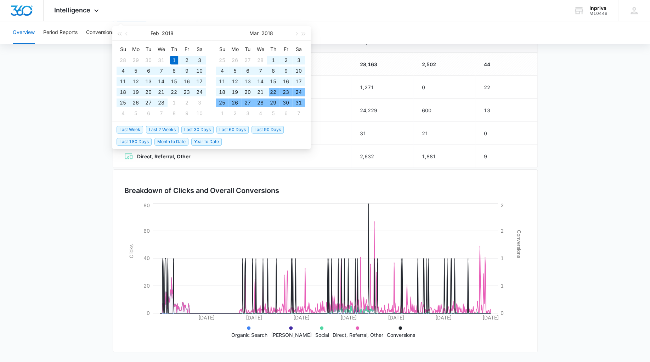
type input "02/01/2018"
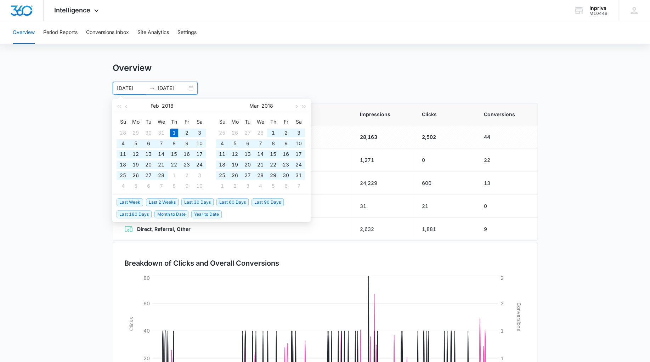
scroll to position [0, 0]
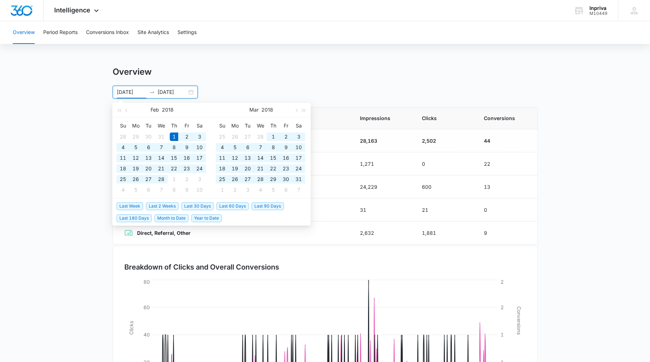
drag, startPoint x: 77, startPoint y: 180, endPoint x: 71, endPoint y: 180, distance: 5.7
click at [78, 181] on main "Overview 02/01/2018 01/01/2020 Feb 2018 Su Mo Tu We Th Fr Sa 28 29 30 31 1 2 3 …" at bounding box center [325, 253] width 650 height 372
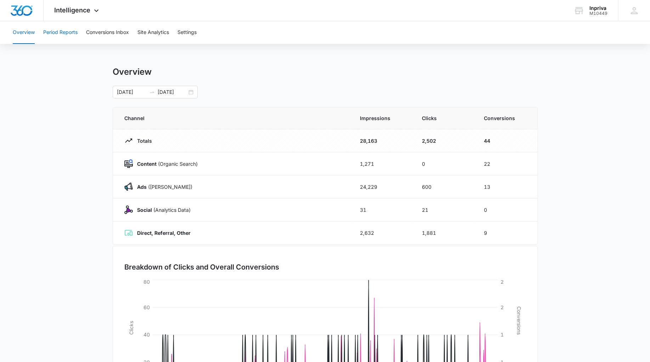
click at [65, 31] on button "Period Reports" at bounding box center [60, 32] width 34 height 23
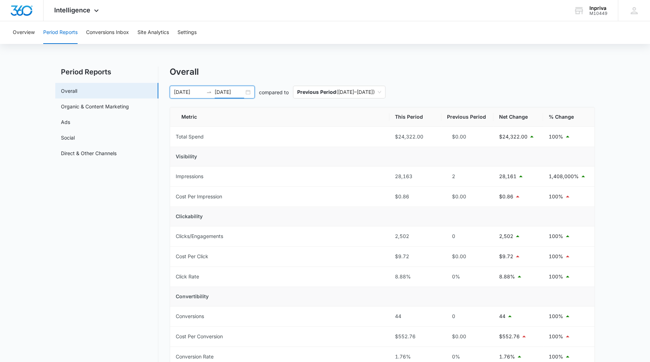
click at [241, 91] on input "01/01/2020" at bounding box center [229, 92] width 29 height 8
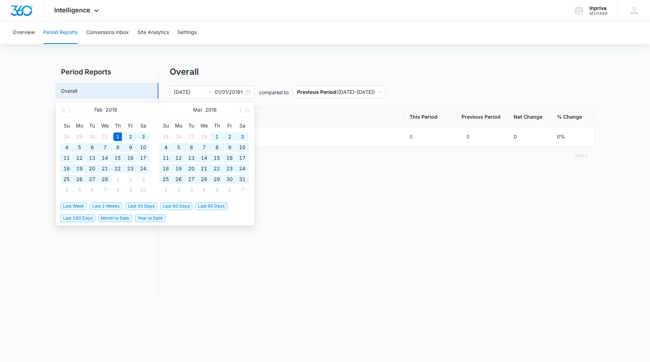
type input "01/01/2019"
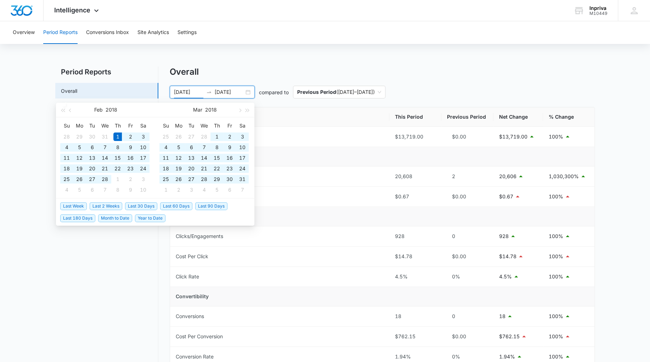
type input "02/01/2018"
click at [127, 267] on nav "Period Reports Overall Organic & Content Marketing Ads Social Direct & Other Ch…" at bounding box center [106, 340] width 103 height 547
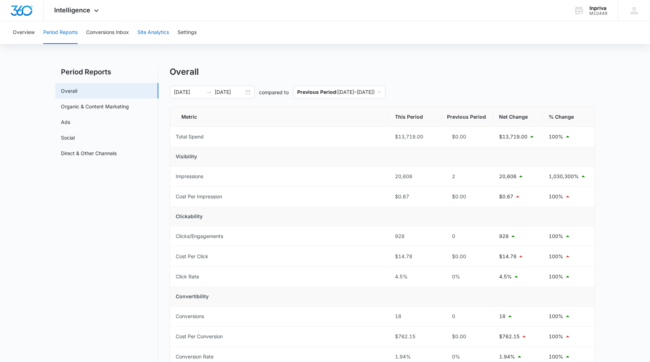
click at [158, 31] on button "Site Analytics" at bounding box center [154, 32] width 32 height 23
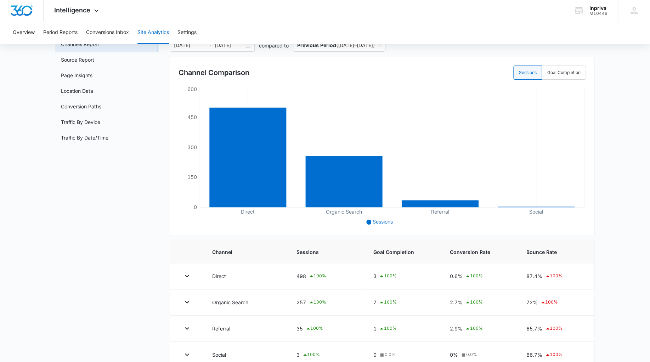
scroll to position [62, 0]
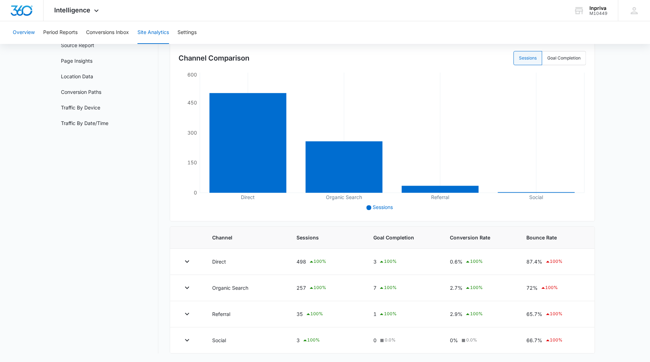
click at [23, 34] on button "Overview" at bounding box center [24, 32] width 22 height 23
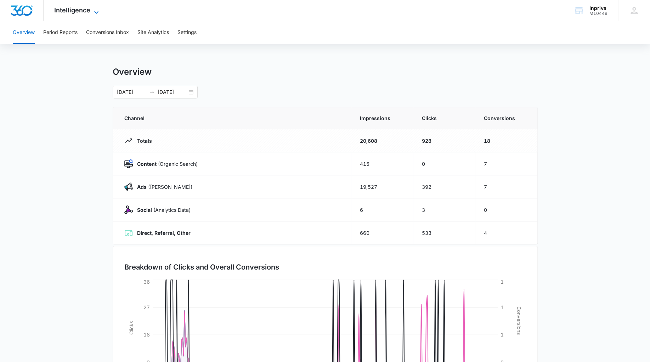
click at [95, 12] on icon at bounding box center [96, 12] width 4 height 2
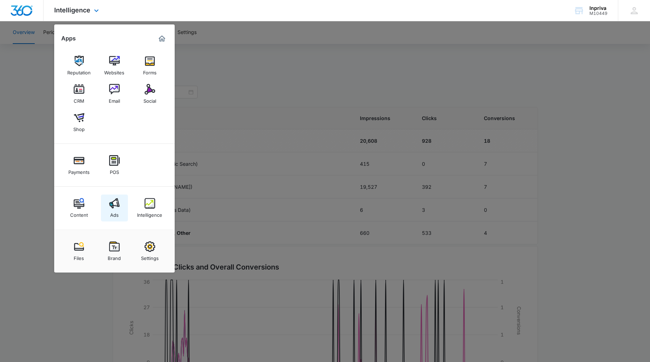
click at [114, 203] on img at bounding box center [114, 203] width 11 height 11
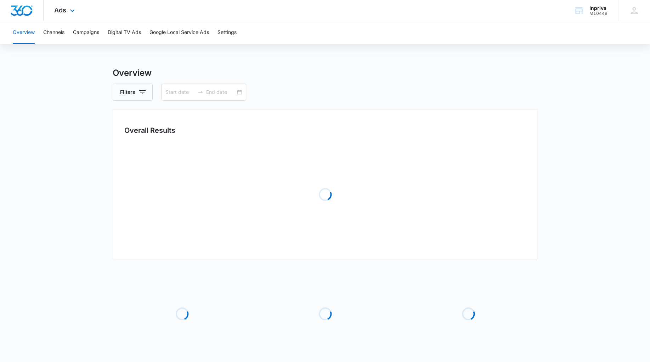
type input "02/01/2018"
type input "01/01/2019"
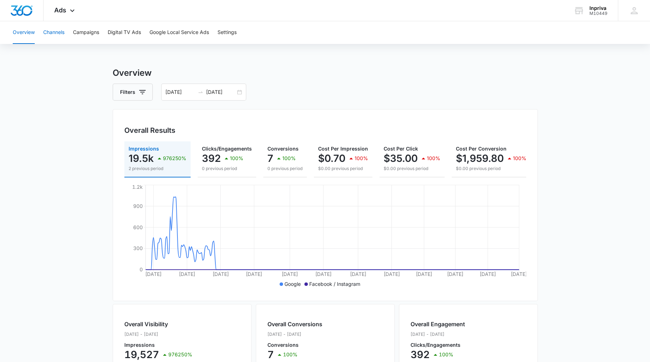
click at [54, 33] on button "Channels" at bounding box center [53, 32] width 21 height 23
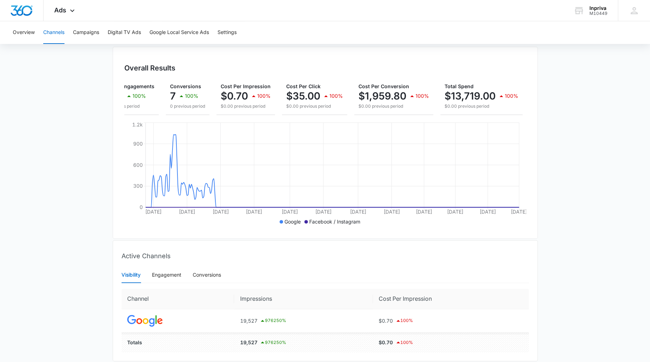
scroll to position [95, 0]
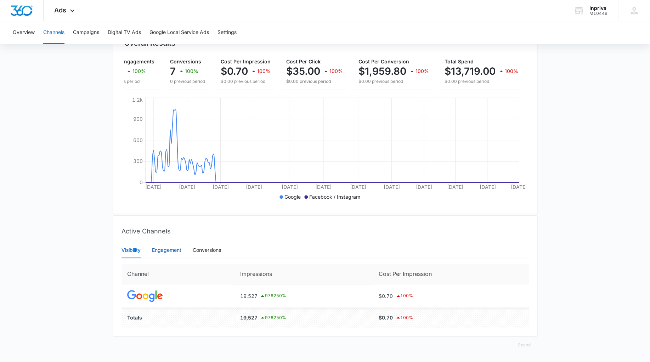
click at [175, 251] on div "Engagement" at bounding box center [166, 250] width 29 height 8
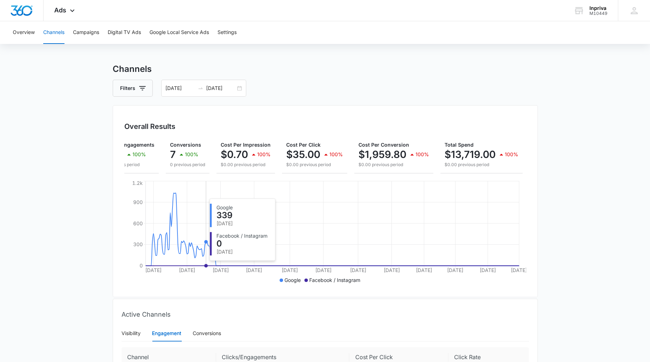
scroll to position [0, 0]
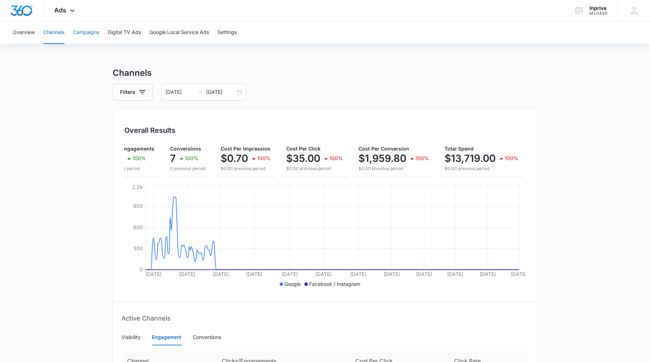
click at [89, 33] on button "Campaigns" at bounding box center [86, 32] width 26 height 23
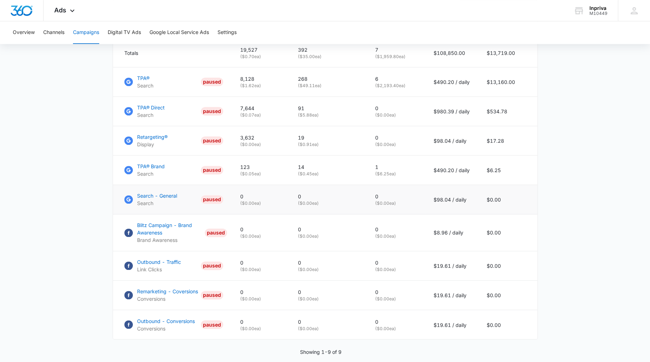
scroll to position [250, 0]
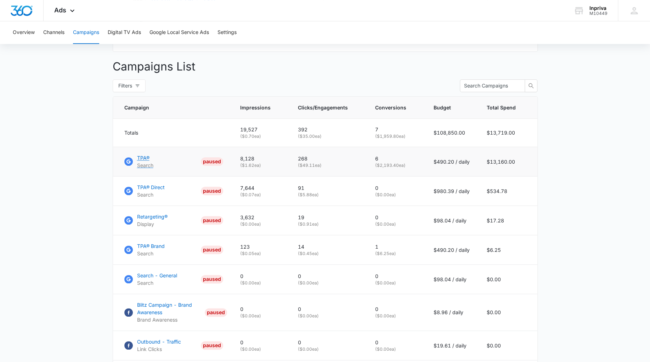
click at [139, 162] on p "TPA®" at bounding box center [145, 157] width 16 height 7
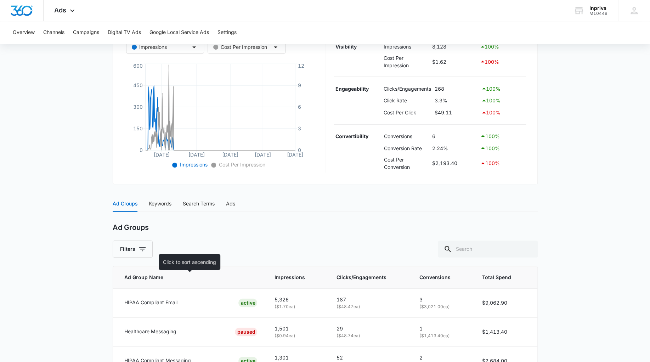
scroll to position [73, 0]
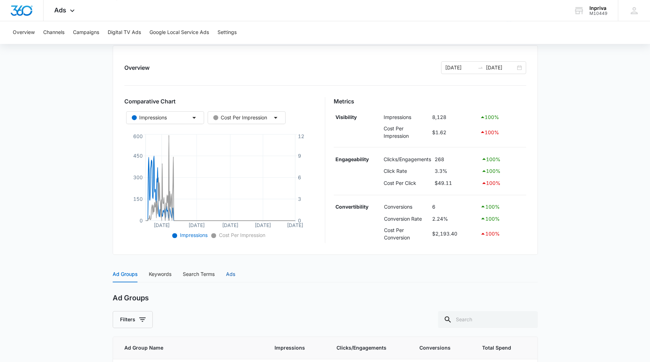
click at [231, 278] on div "Ads" at bounding box center [230, 274] width 9 height 8
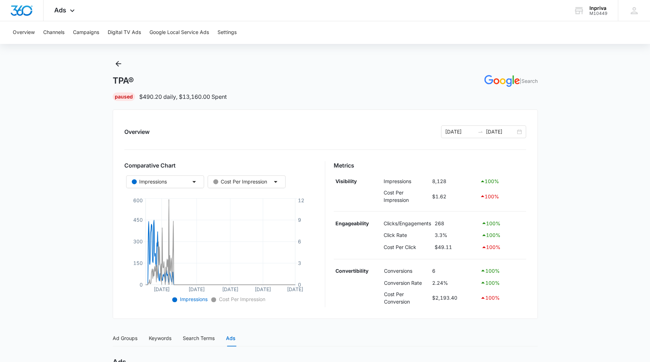
scroll to position [0, 0]
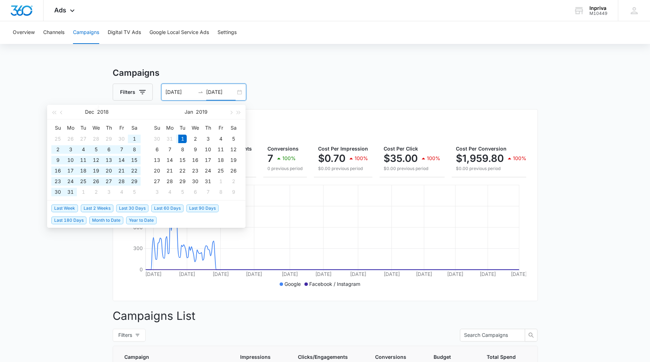
drag, startPoint x: 232, startPoint y: 92, endPoint x: 226, endPoint y: 93, distance: 6.4
click at [226, 93] on input "[DATE]" at bounding box center [220, 92] width 29 height 8
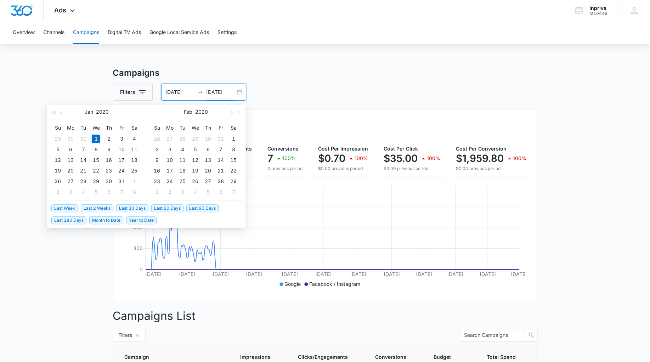
type input "[DATE]"
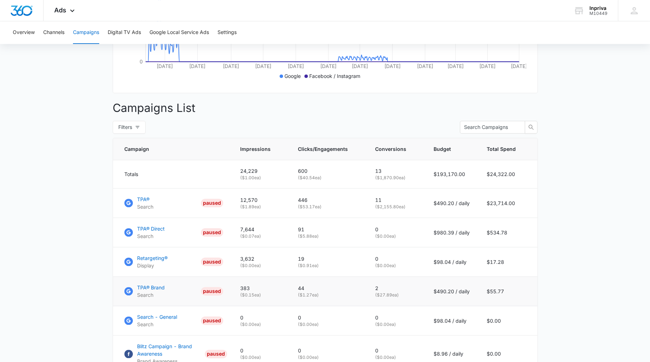
scroll to position [230, 0]
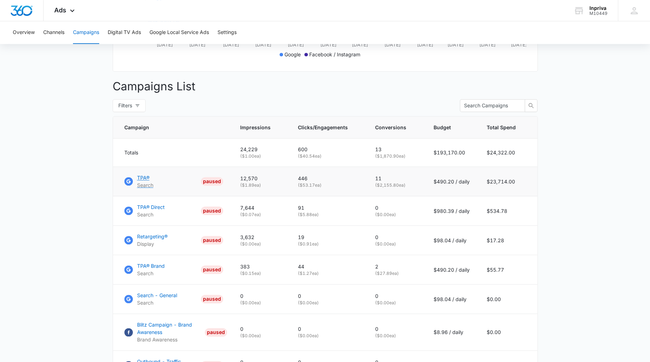
click at [146, 181] on p "TPA®" at bounding box center [145, 177] width 16 height 7
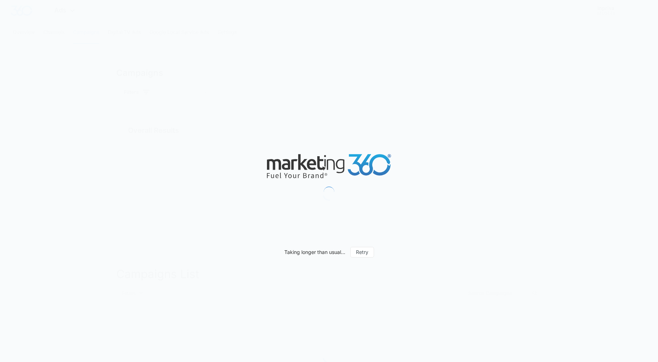
type input "02/01/2018"
type input "01/01/2020"
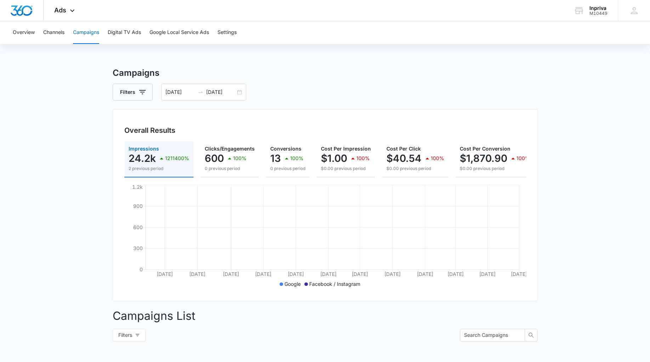
scroll to position [0, 104]
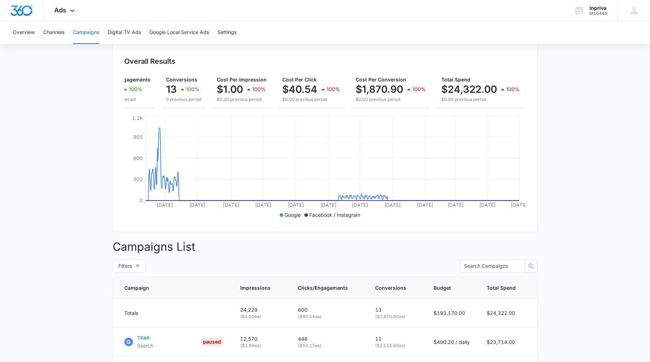
scroll to position [0, 0]
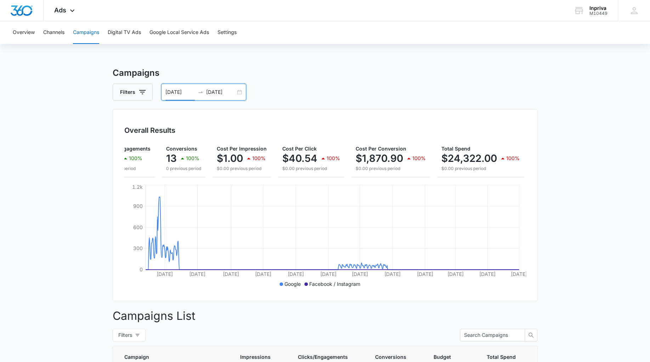
click at [193, 90] on input "02/01/2018" at bounding box center [180, 92] width 29 height 8
click at [283, 88] on div "Filters 02/01/2018 01/01/2020" at bounding box center [325, 92] width 425 height 17
click at [192, 95] on input "02/01/2018" at bounding box center [180, 92] width 29 height 8
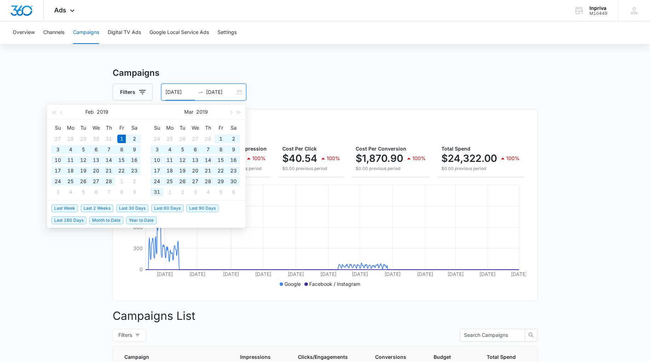
type input "02/01/2019"
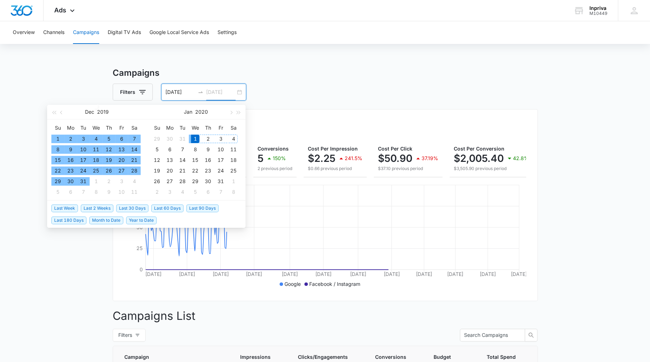
type input "01/01/2020"
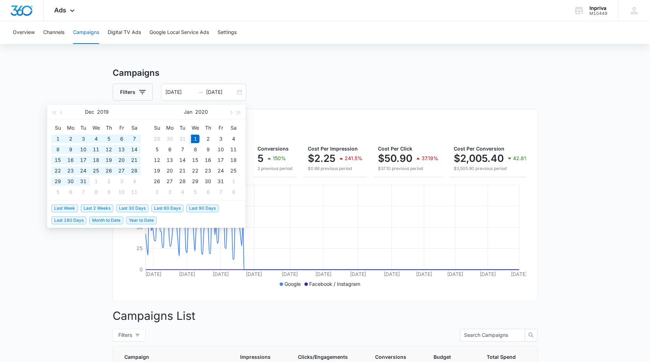
click at [339, 64] on div "Overview Channels Campaigns Digital TV Ads Google Local Service Ads Settings Ca…" at bounding box center [325, 340] width 650 height 639
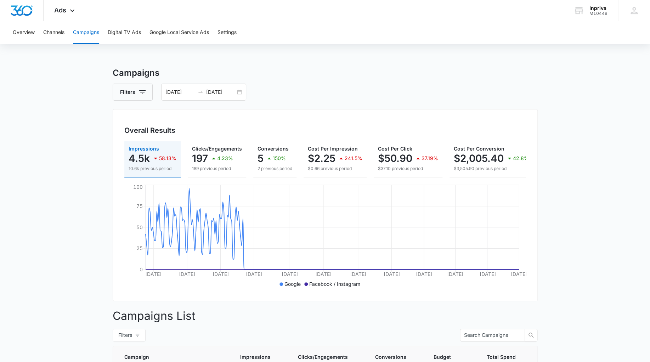
scroll to position [0, 100]
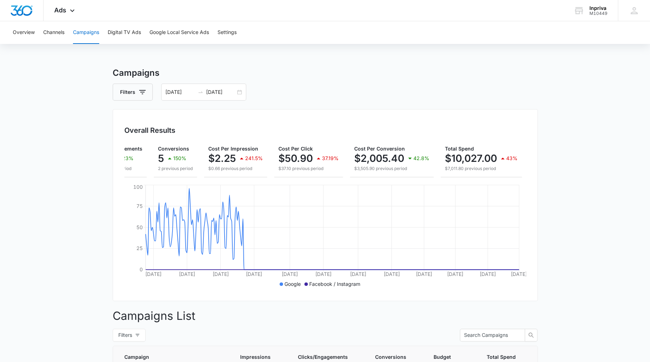
click at [58, 190] on main "Campaigns Filters 02/01/2019 01/01/2020 Overall Results Impressions 4.5k 58.13%…" at bounding box center [325, 363] width 650 height 593
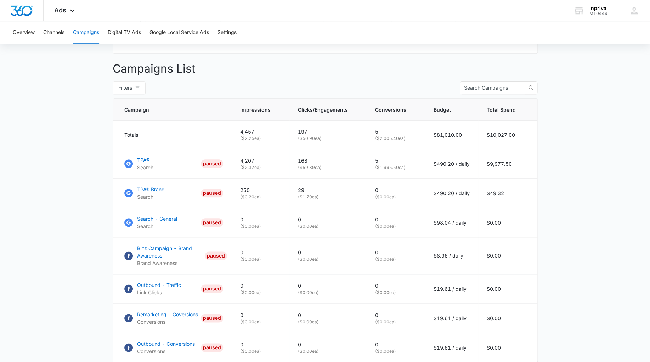
scroll to position [229, 0]
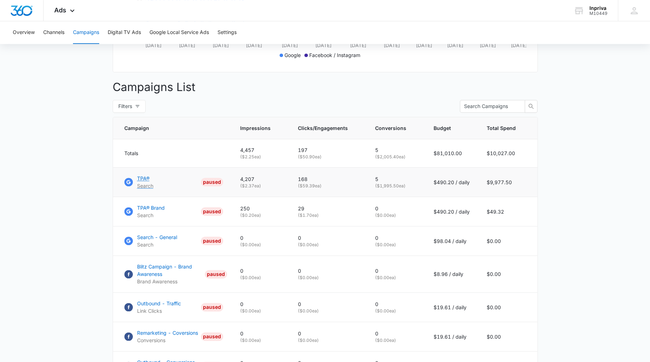
click at [138, 182] on p "TPA®" at bounding box center [145, 178] width 16 height 7
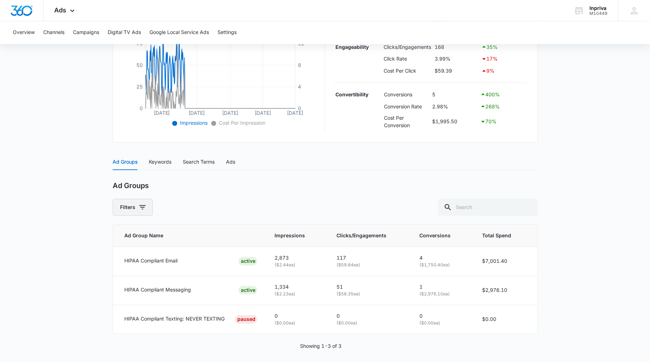
scroll to position [197, 0]
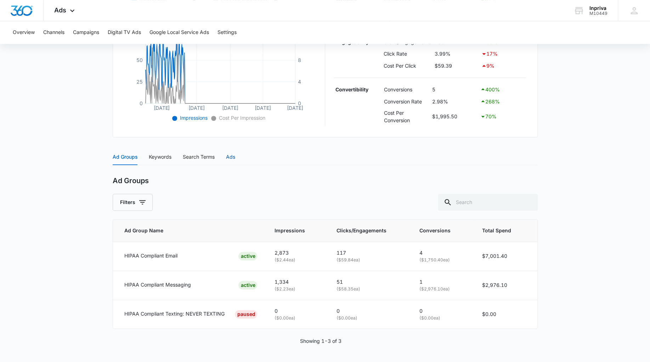
click at [232, 157] on div "Ads" at bounding box center [230, 157] width 9 height 8
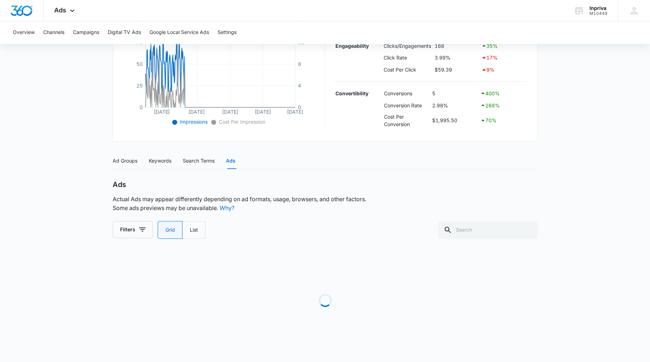
scroll to position [193, 0]
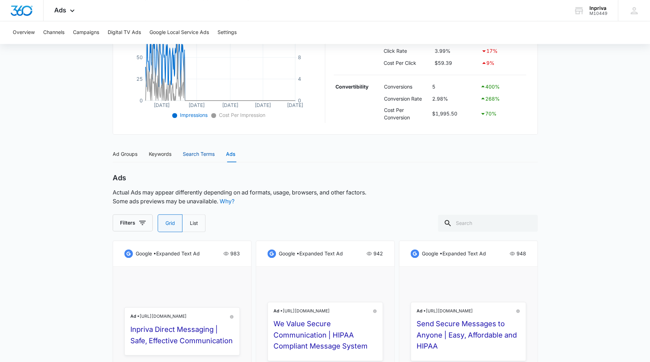
click at [202, 158] on div "Search Terms" at bounding box center [199, 154] width 32 height 8
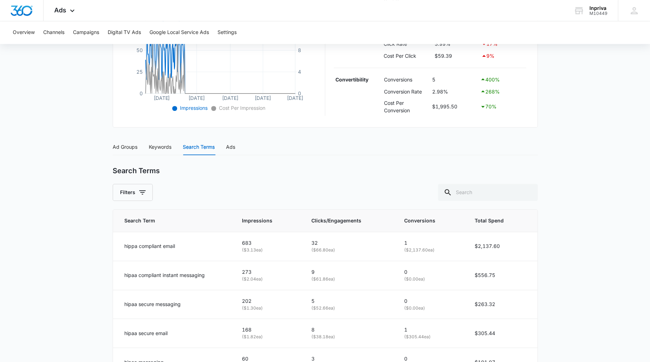
scroll to position [176, 0]
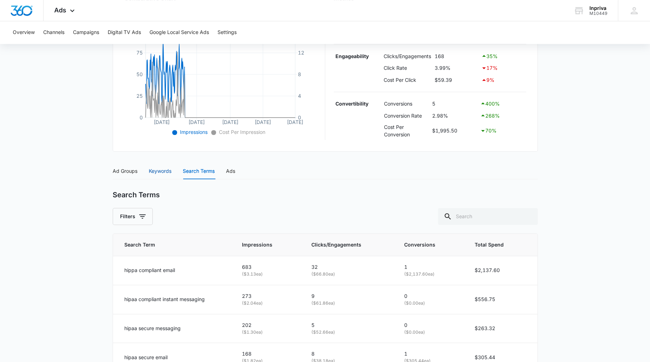
click at [159, 175] on div "Keywords" at bounding box center [160, 171] width 23 height 8
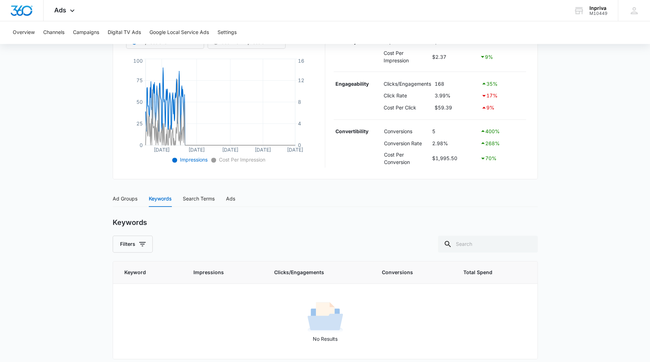
scroll to position [160, 0]
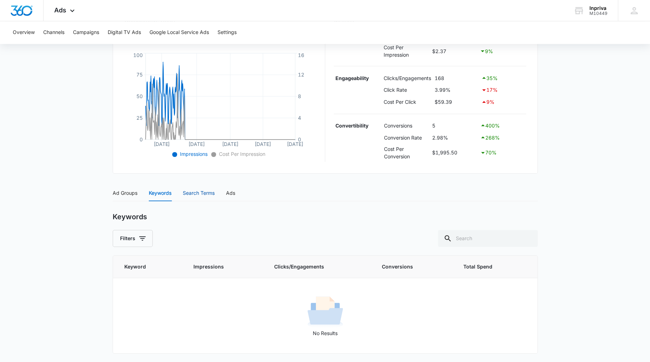
click at [205, 192] on div "Search Terms" at bounding box center [199, 193] width 32 height 8
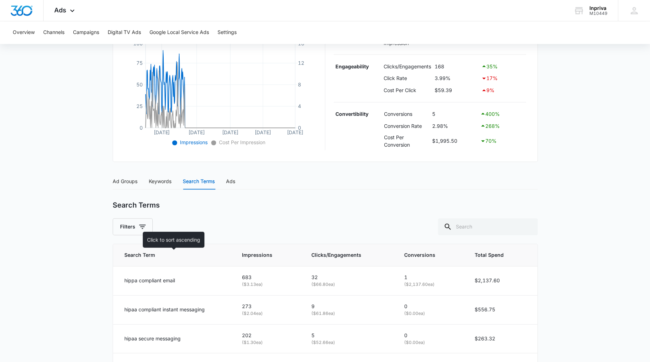
scroll to position [99, 0]
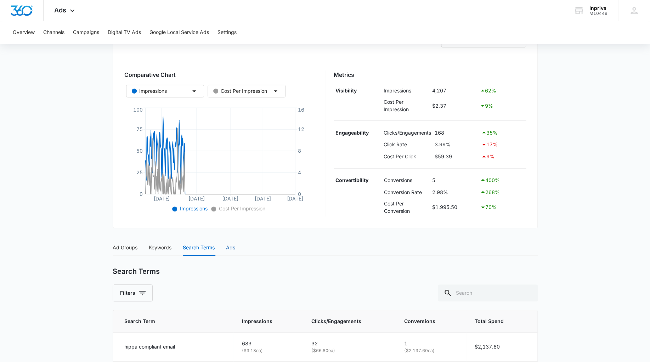
click at [230, 252] on div "Ads" at bounding box center [230, 248] width 9 height 8
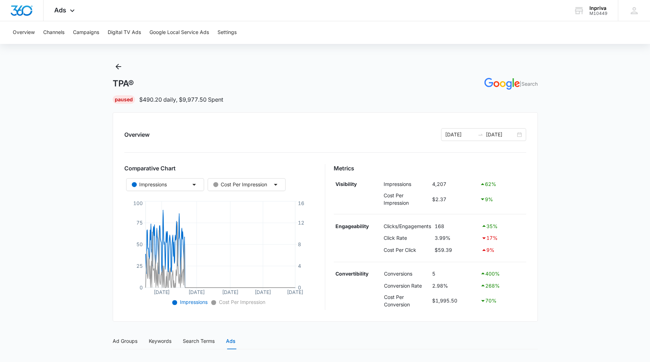
scroll to position [0, 0]
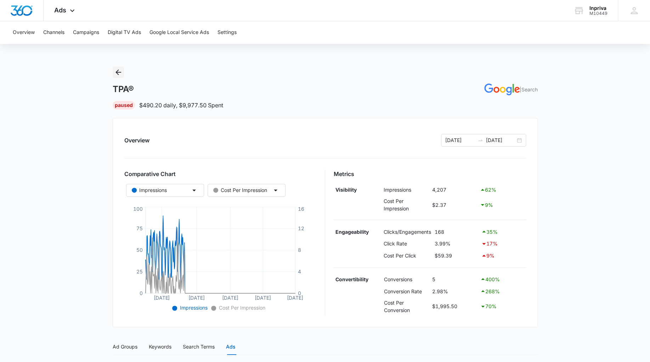
click at [119, 73] on icon "Back" at bounding box center [118, 72] width 9 height 9
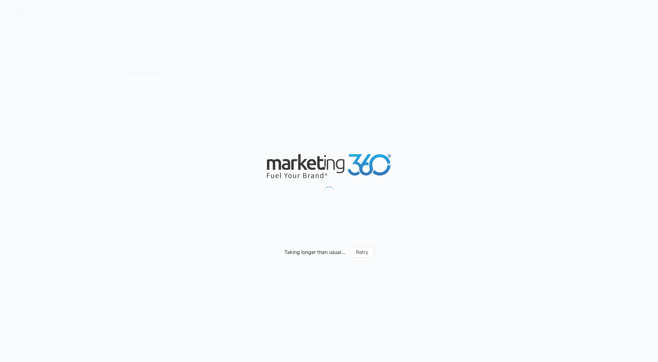
type input "[DATE]"
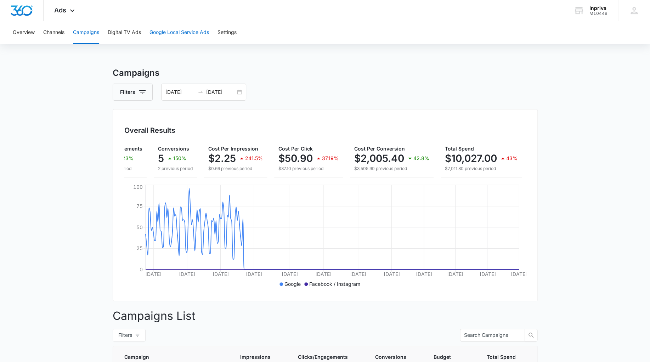
click at [176, 37] on button "Google Local Service Ads" at bounding box center [180, 32] width 60 height 23
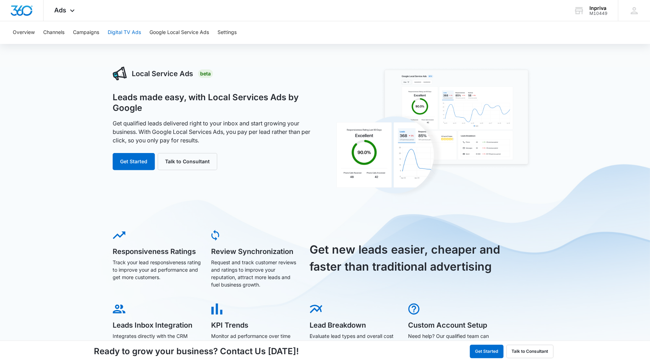
click at [137, 32] on button "Digital TV Ads" at bounding box center [124, 32] width 33 height 23
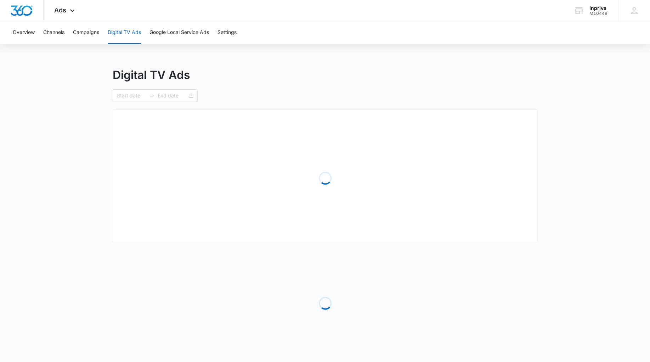
type input "[DATE]"
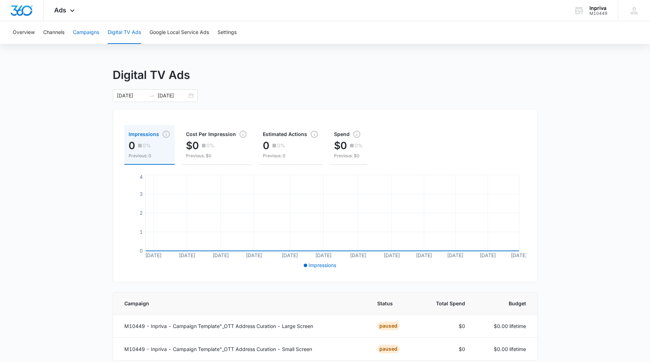
click at [84, 30] on button "Campaigns" at bounding box center [86, 32] width 26 height 23
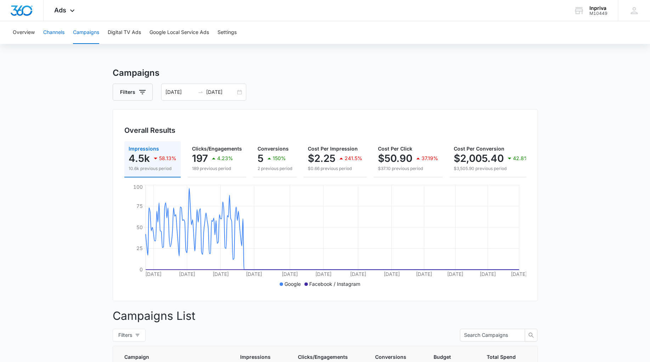
click at [53, 31] on button "Channels" at bounding box center [53, 32] width 21 height 23
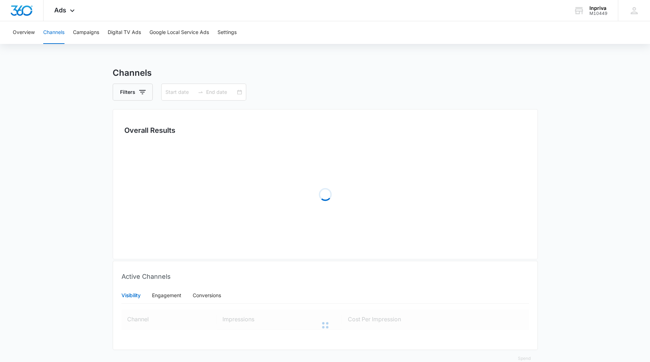
type input "[DATE]"
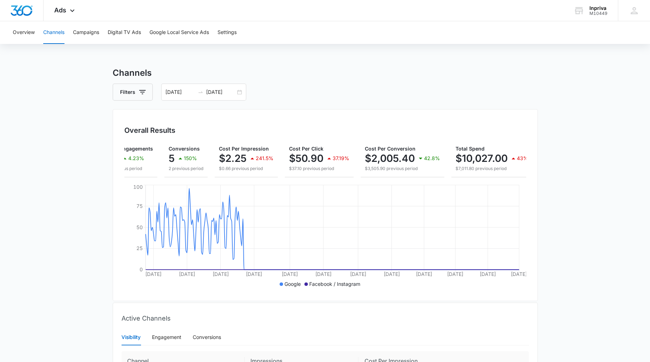
scroll to position [0, 100]
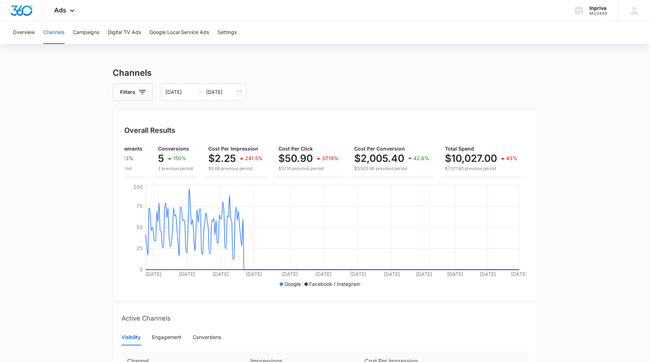
click at [74, 155] on main "Channels Filters 02/01/2019 01/01/2020 Overall Results Impressions 4.5k 58.13% …" at bounding box center [325, 258] width 650 height 383
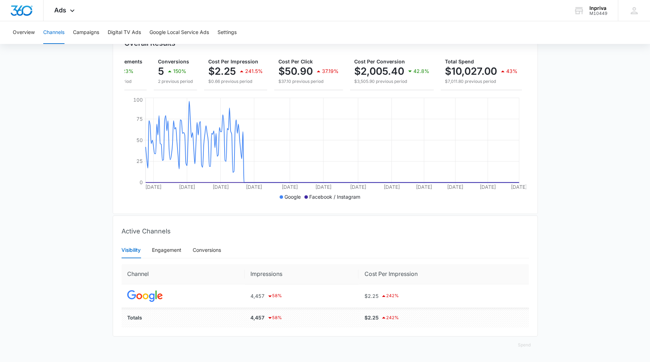
scroll to position [95, 0]
click at [178, 251] on div "Engagement" at bounding box center [166, 250] width 29 height 8
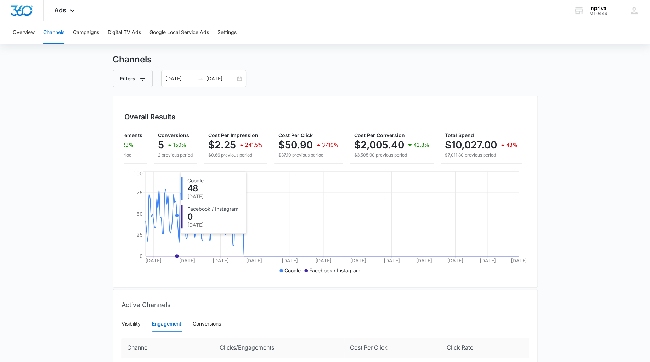
scroll to position [0, 0]
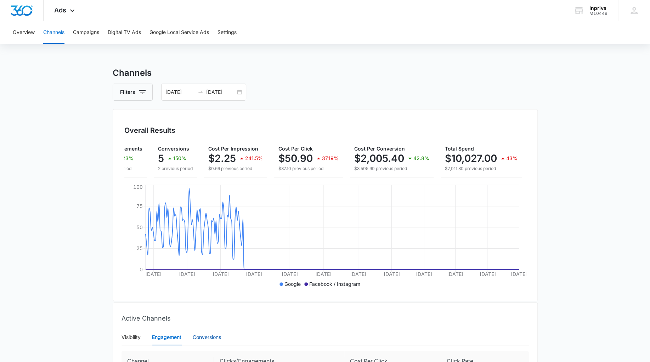
click at [209, 341] on div "Conversions" at bounding box center [207, 338] width 28 height 8
click at [26, 31] on button "Overview" at bounding box center [24, 32] width 22 height 23
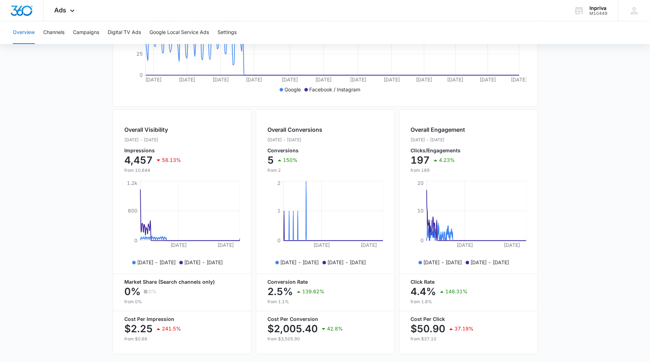
scroll to position [221, 0]
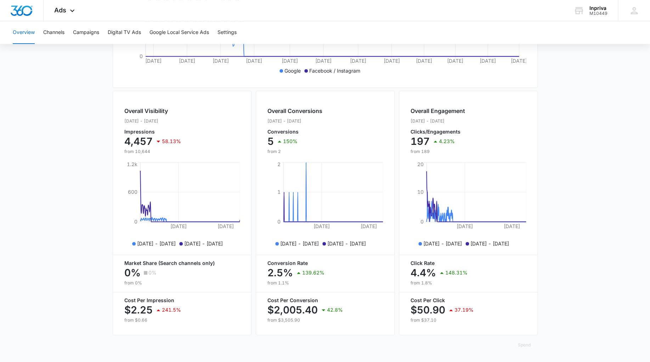
click at [62, 185] on main "Overview Filters 02/01/2019 01/01/2020 Overall Results Impressions 4.5k 58.13% …" at bounding box center [325, 107] width 650 height 509
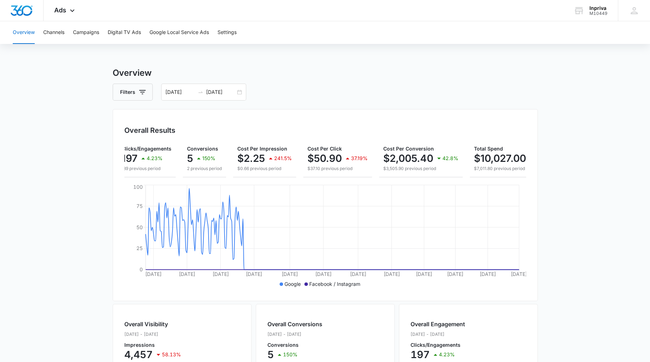
scroll to position [0, 0]
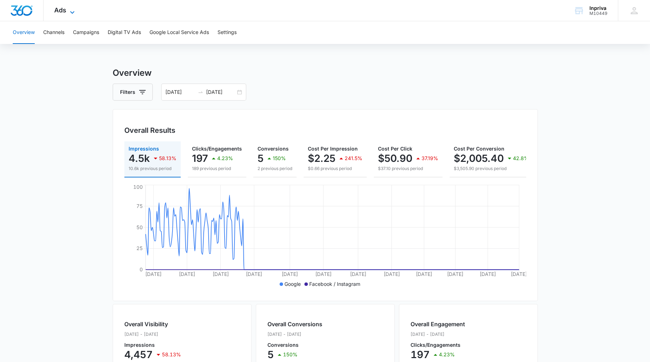
click at [72, 13] on icon at bounding box center [72, 12] width 4 height 2
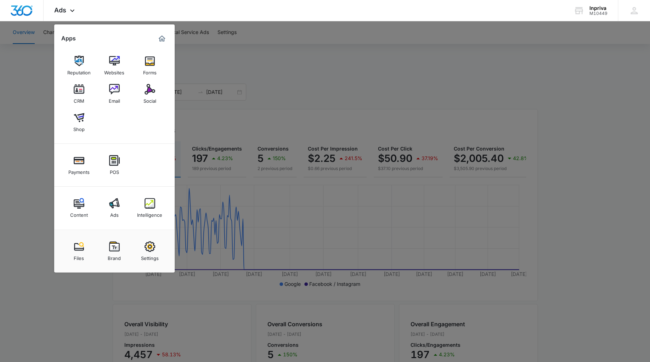
click at [26, 88] on div at bounding box center [325, 181] width 650 height 362
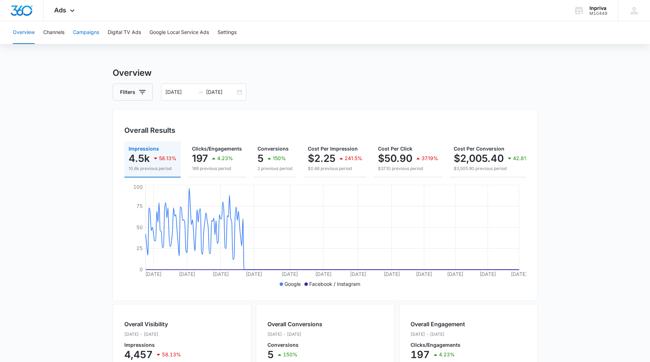
click at [92, 34] on button "Campaigns" at bounding box center [86, 32] width 26 height 23
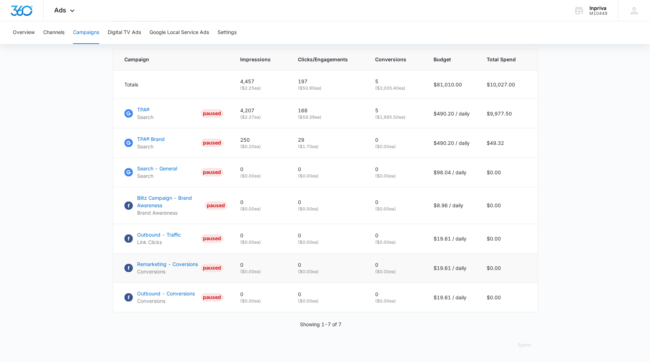
scroll to position [306, 0]
click at [156, 139] on p "TPA® Brand" at bounding box center [151, 138] width 28 height 7
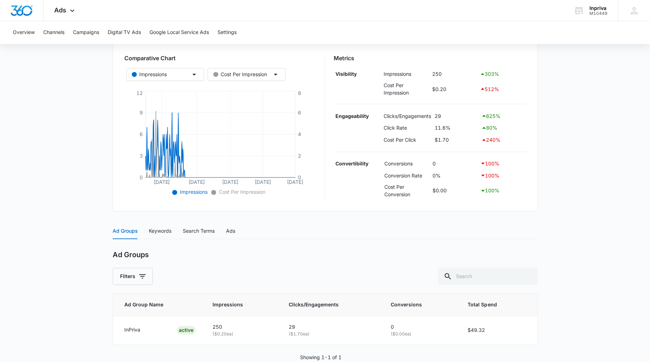
scroll to position [139, 0]
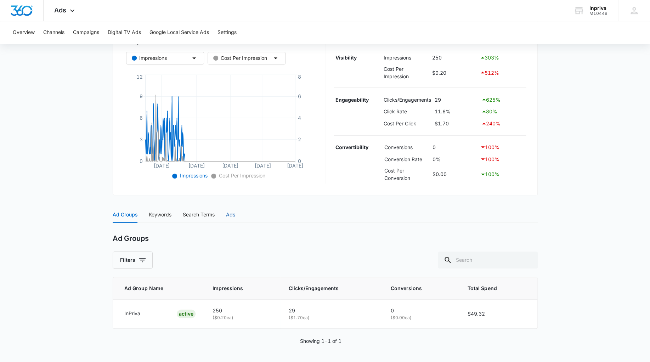
click at [229, 213] on div "Ads" at bounding box center [230, 215] width 9 height 8
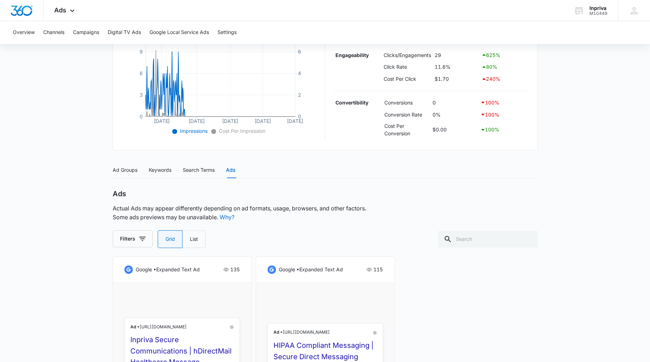
scroll to position [0, 0]
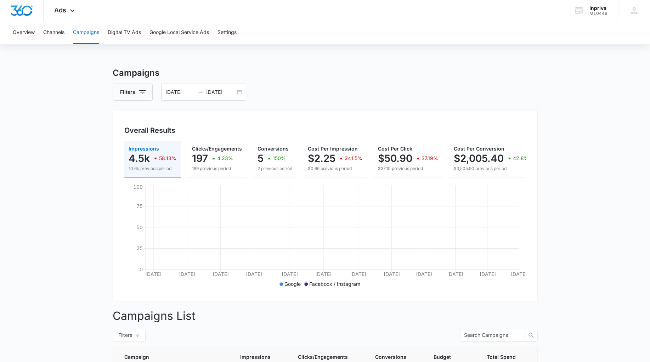
scroll to position [0, 100]
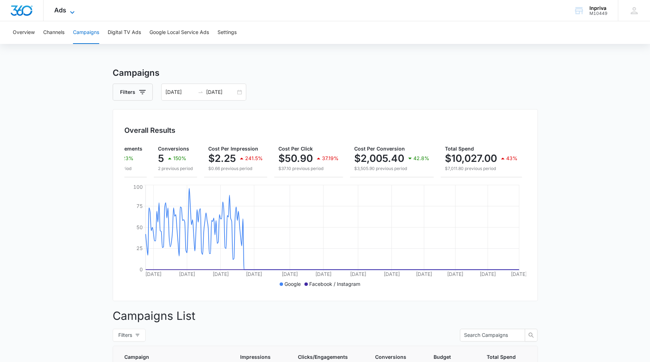
click at [72, 11] on icon at bounding box center [72, 12] width 9 height 9
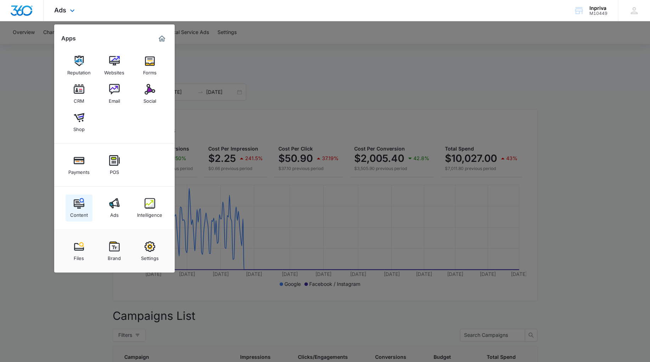
click at [75, 206] on img at bounding box center [79, 203] width 11 height 11
click at [75, 206] on main "Campaigns Filters 02/01/2019 01/01/2020 Overall Results Impressions 4.5k 58.13%…" at bounding box center [325, 363] width 650 height 593
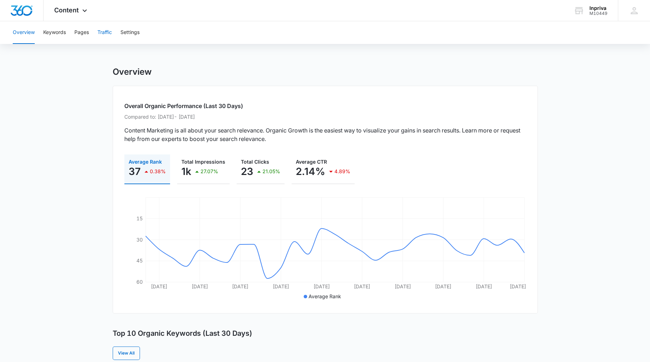
click at [100, 33] on button "Traffic" at bounding box center [104, 32] width 15 height 23
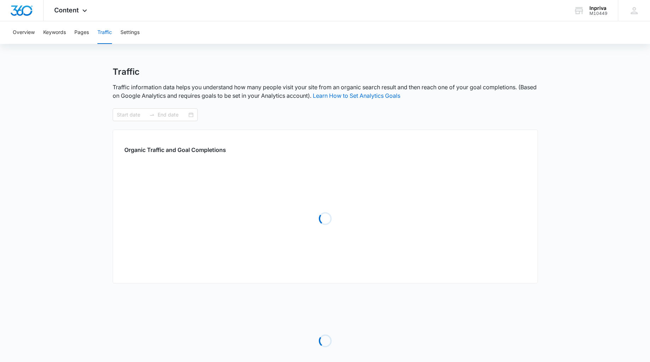
type input "02/01/2019"
type input "01/01/2020"
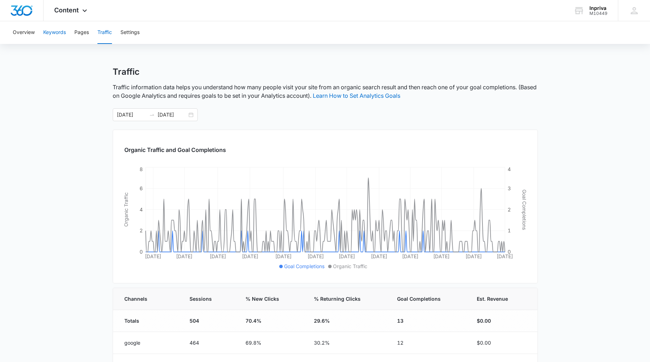
click at [59, 33] on button "Keywords" at bounding box center [54, 32] width 23 height 23
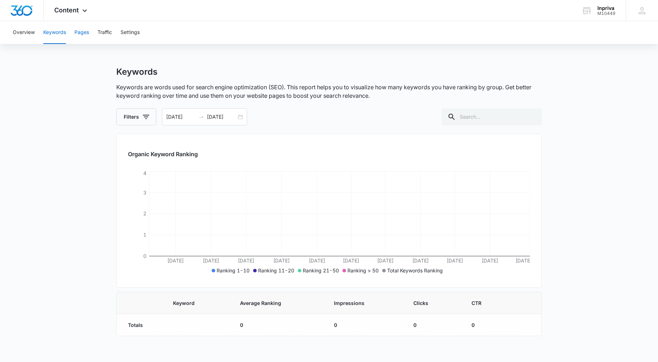
click at [83, 35] on button "Pages" at bounding box center [81, 32] width 15 height 23
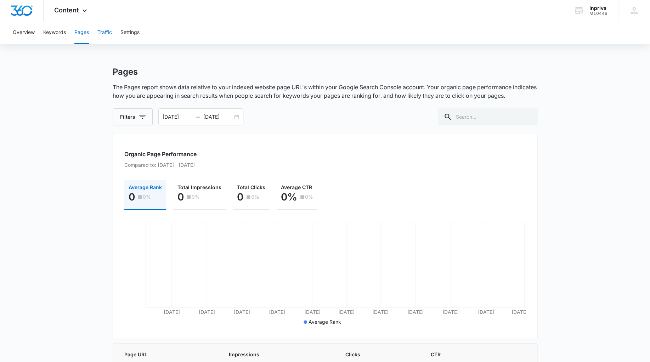
click at [109, 35] on button "Traffic" at bounding box center [104, 32] width 15 height 23
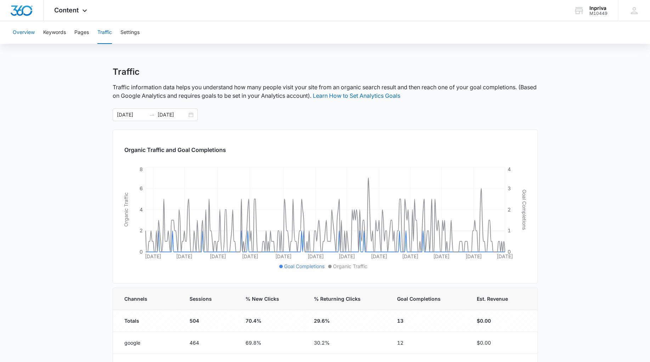
click at [28, 29] on button "Overview" at bounding box center [24, 32] width 22 height 23
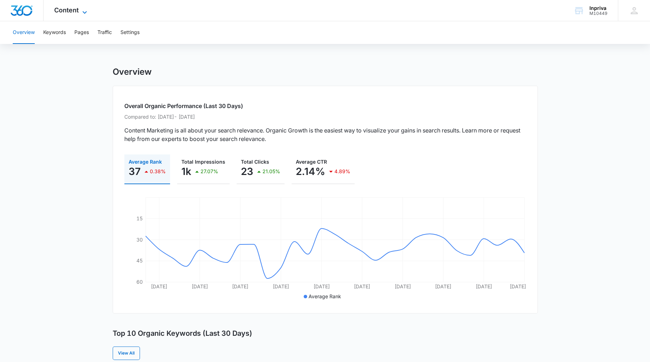
click at [75, 11] on span "Content" at bounding box center [66, 9] width 24 height 7
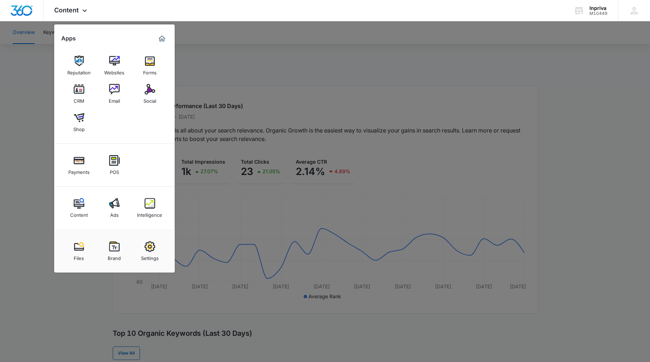
click at [28, 95] on div at bounding box center [325, 181] width 650 height 362
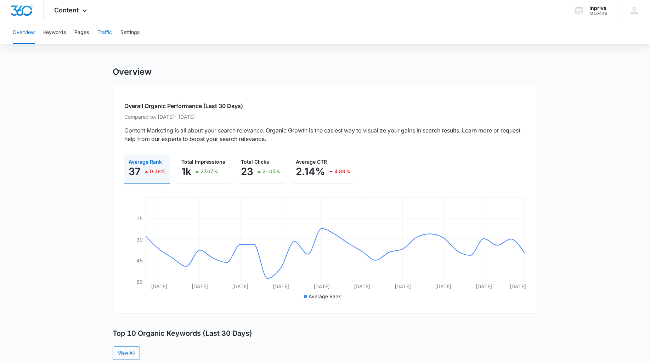
click at [106, 32] on button "Traffic" at bounding box center [104, 32] width 15 height 23
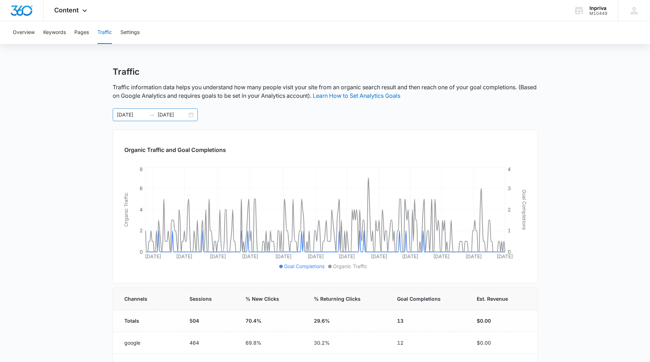
click at [144, 113] on input "02/01/2019" at bounding box center [131, 115] width 29 height 8
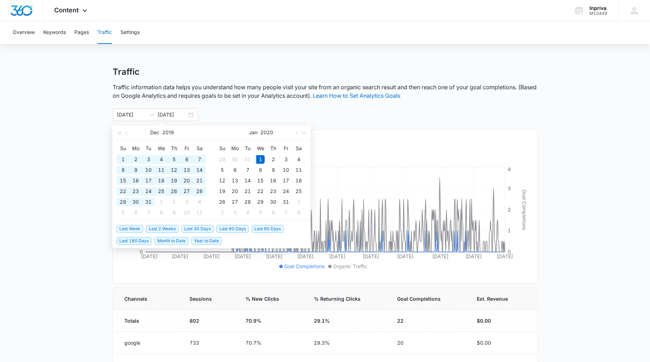
click at [56, 172] on main "Traffic Traffic information data helps you understand how many people visit you…" at bounding box center [325, 271] width 650 height 408
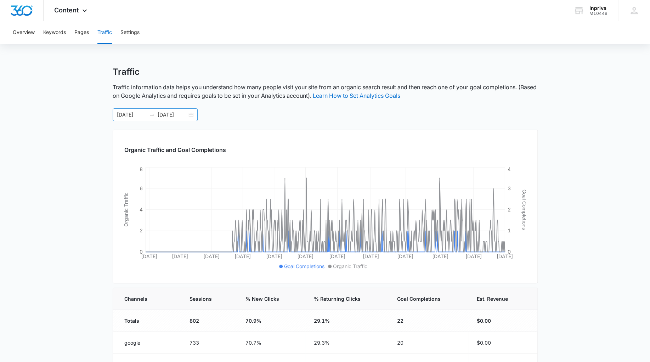
click at [124, 115] on input "02/01/2018" at bounding box center [131, 115] width 29 height 8
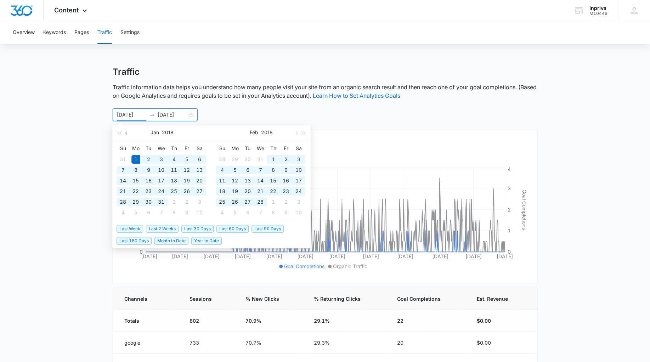
type input "01/01/2018"
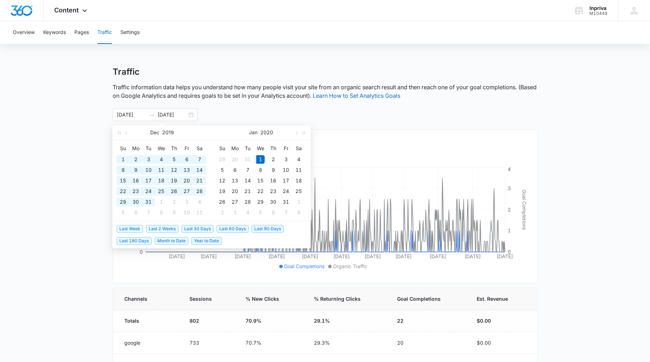
click at [70, 174] on main "Traffic Traffic information data helps you understand how many people visit you…" at bounding box center [325, 271] width 650 height 408
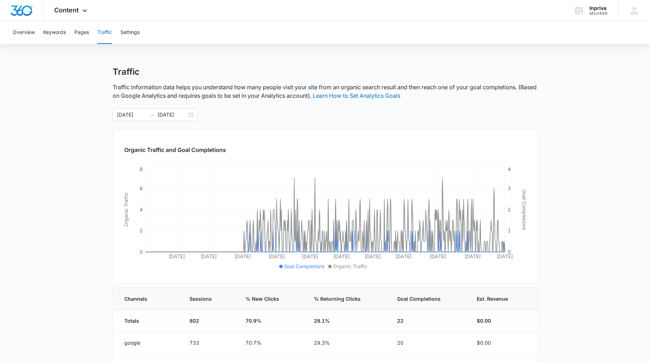
click at [67, 236] on main "Traffic Traffic information data helps you understand how many people visit you…" at bounding box center [325, 271] width 650 height 408
click at [83, 33] on button "Pages" at bounding box center [81, 32] width 15 height 23
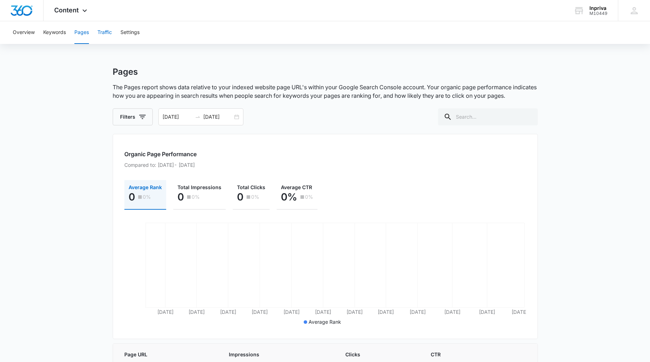
click at [107, 34] on button "Traffic" at bounding box center [104, 32] width 15 height 23
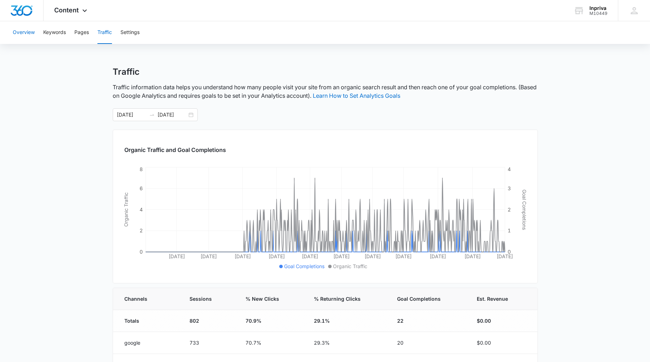
click at [30, 32] on button "Overview" at bounding box center [24, 32] width 22 height 23
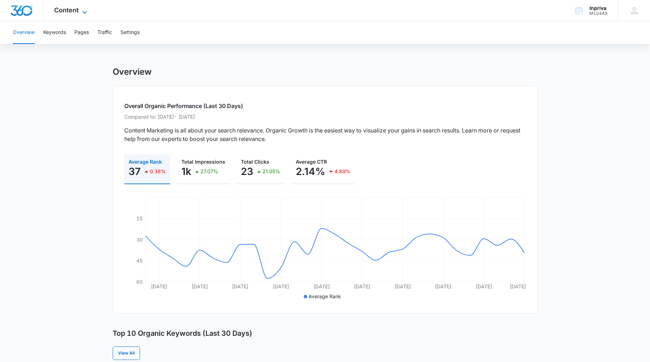
click at [86, 13] on icon at bounding box center [84, 12] width 9 height 9
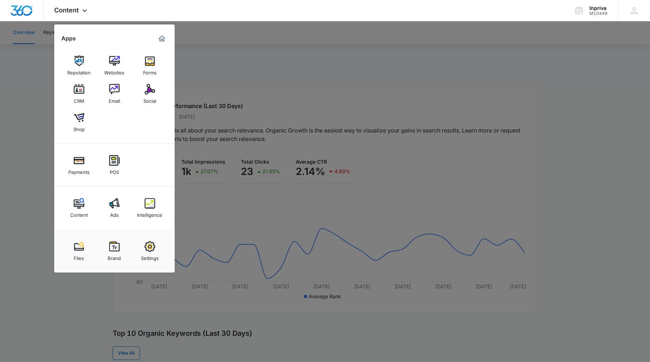
click at [33, 89] on div at bounding box center [325, 181] width 650 height 362
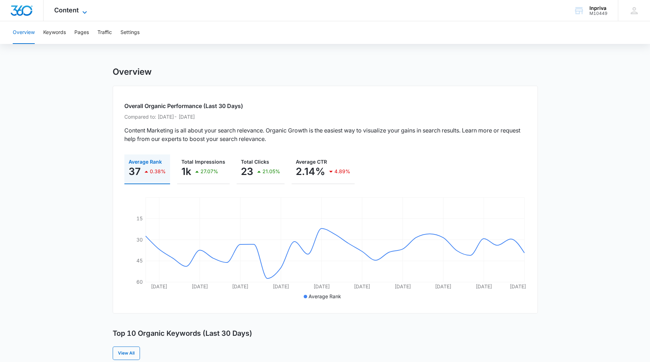
click at [84, 10] on icon at bounding box center [84, 12] width 9 height 9
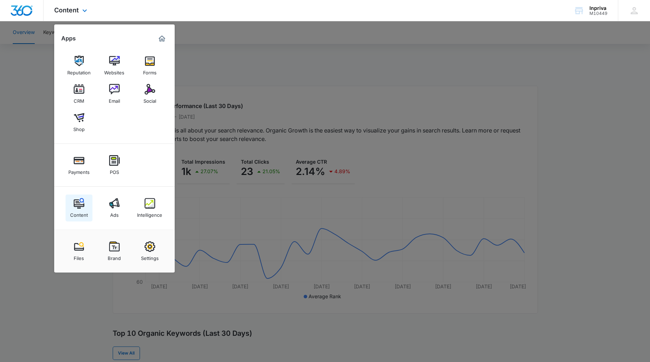
click at [80, 205] on img at bounding box center [79, 203] width 11 height 11
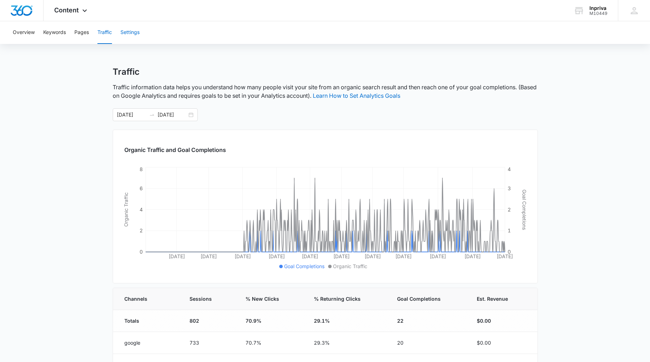
click at [128, 32] on button "Settings" at bounding box center [130, 32] width 19 height 23
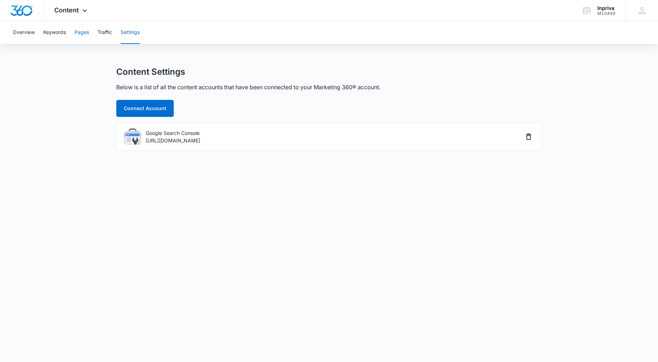
click at [79, 32] on button "Pages" at bounding box center [81, 32] width 15 height 23
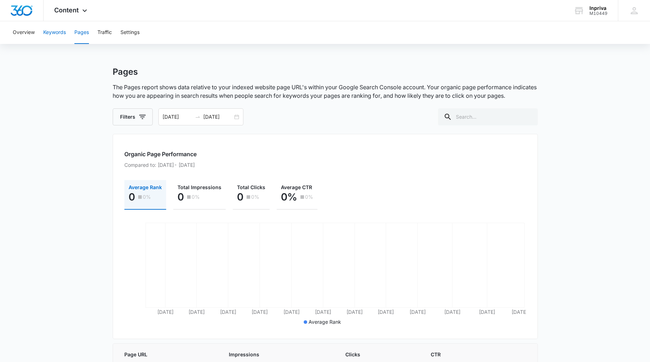
click at [61, 32] on button "Keywords" at bounding box center [54, 32] width 23 height 23
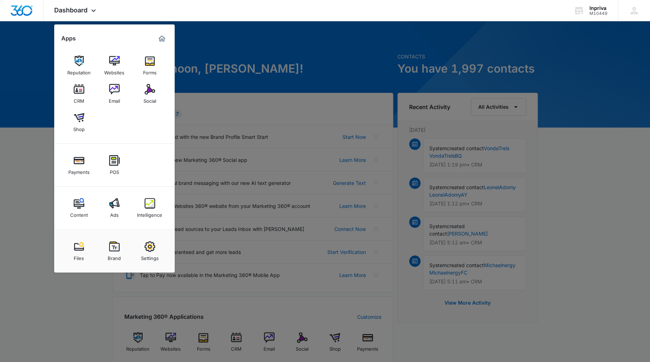
click at [243, 56] on div at bounding box center [325, 181] width 650 height 362
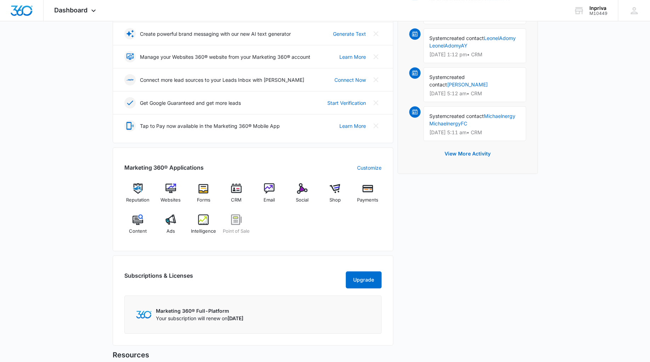
scroll to position [153, 0]
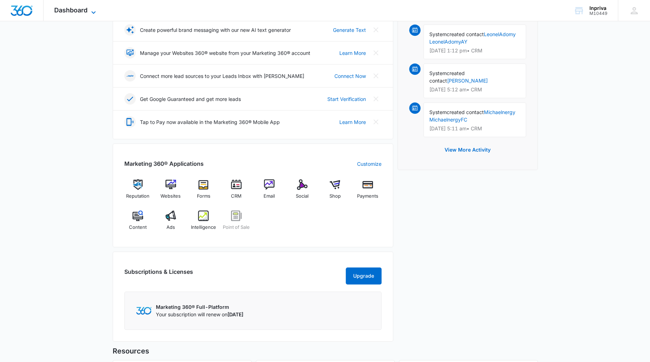
click at [91, 12] on icon at bounding box center [93, 12] width 9 height 9
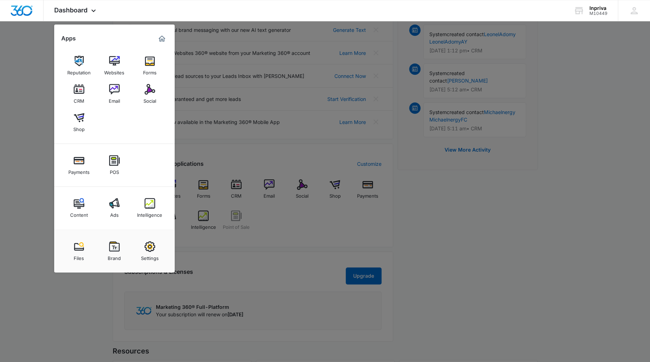
click at [36, 54] on div at bounding box center [325, 181] width 650 height 362
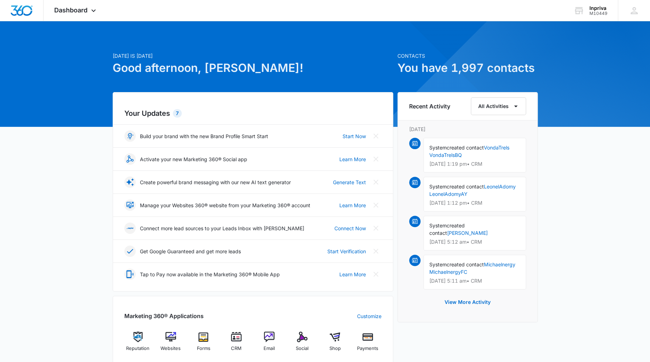
scroll to position [0, 0]
